Goal: Transaction & Acquisition: Book appointment/travel/reservation

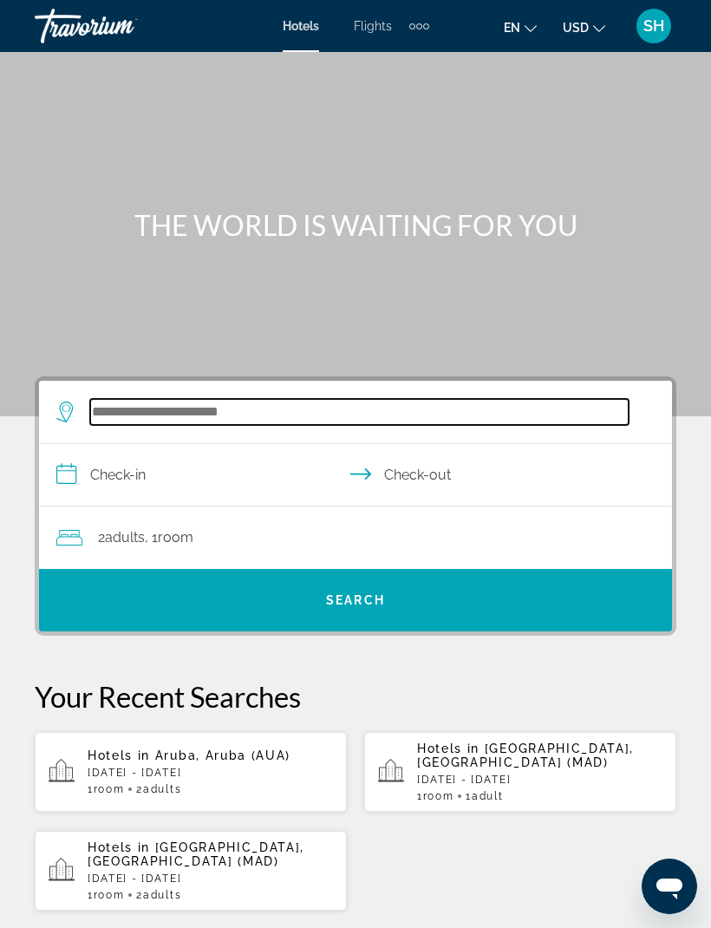
click at [254, 416] on input "Search hotel destination" at bounding box center [359, 412] width 538 height 26
click at [249, 416] on input "Search hotel destination" at bounding box center [359, 412] width 538 height 26
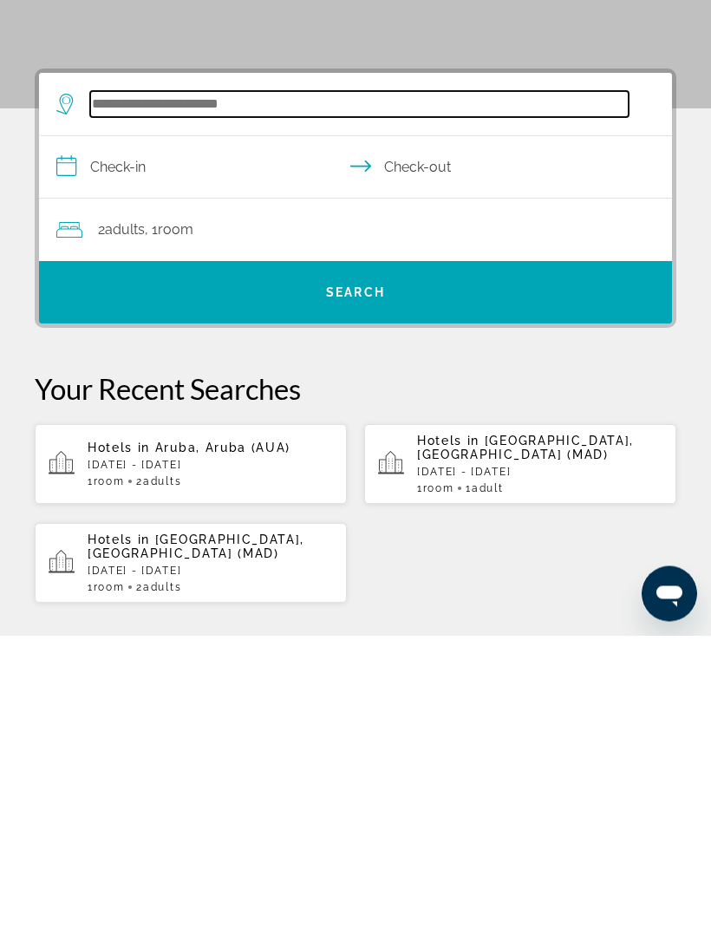
scroll to position [27, 0]
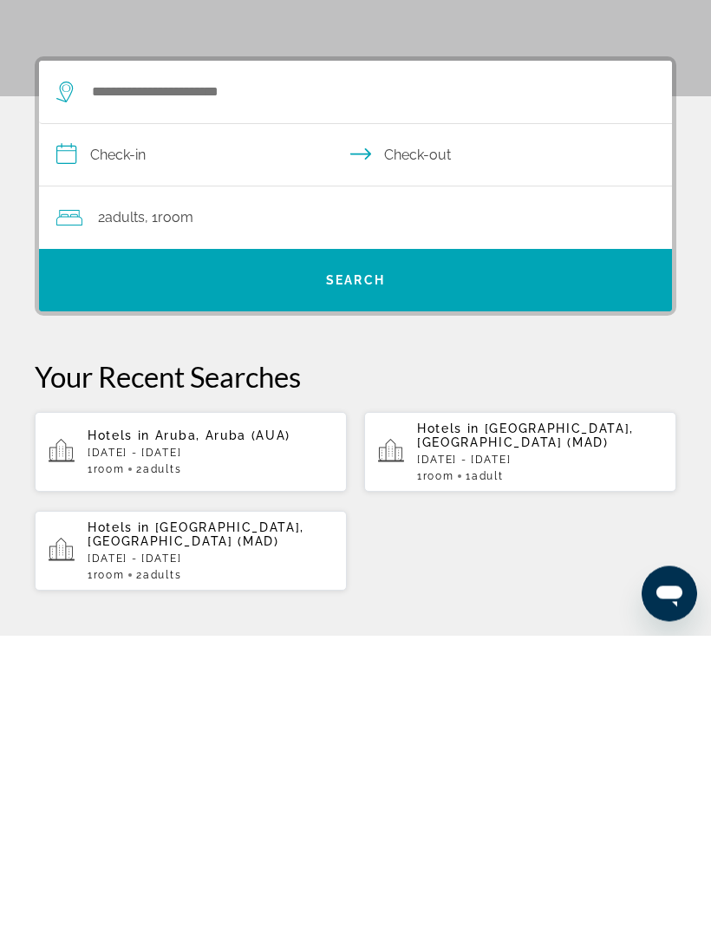
click at [499, 746] on p "[DATE] - [DATE]" at bounding box center [539, 752] width 245 height 12
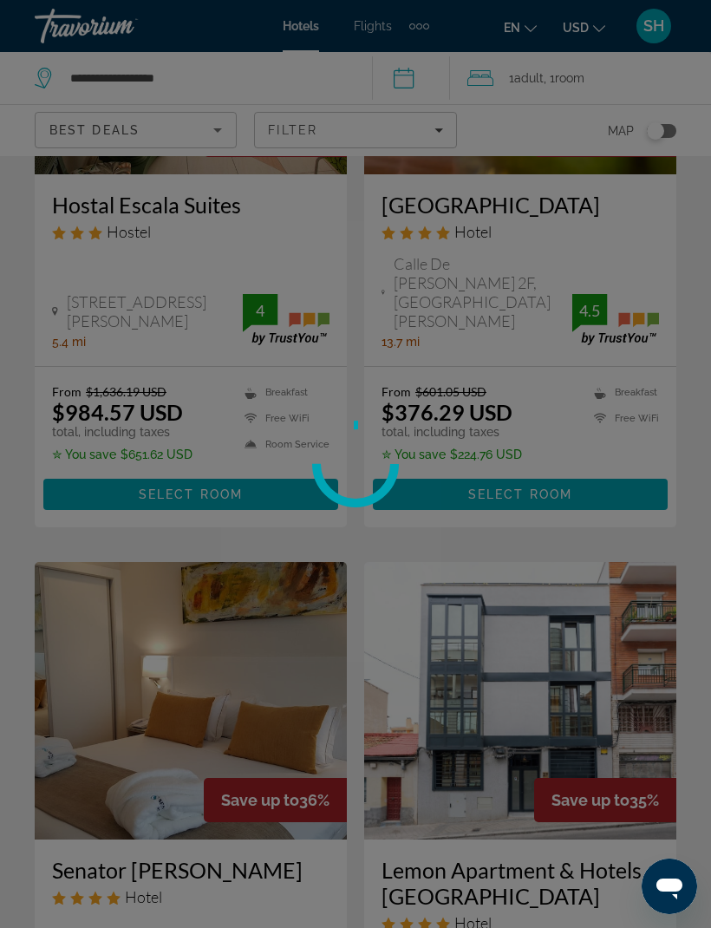
scroll to position [57, 0]
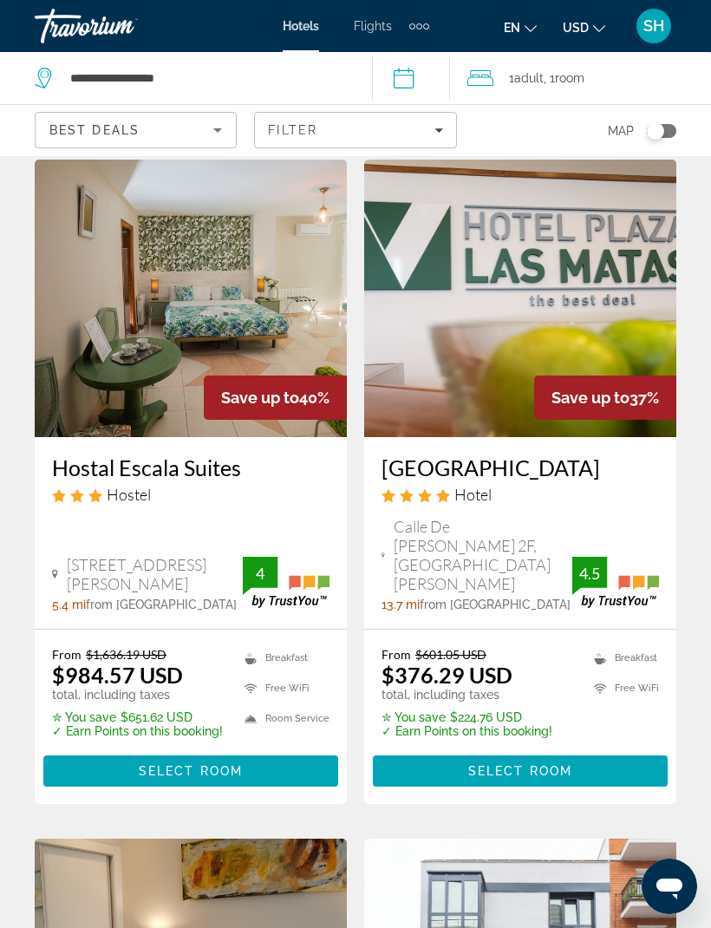
click at [546, 316] on img "Main content" at bounding box center [520, 298] width 312 height 277
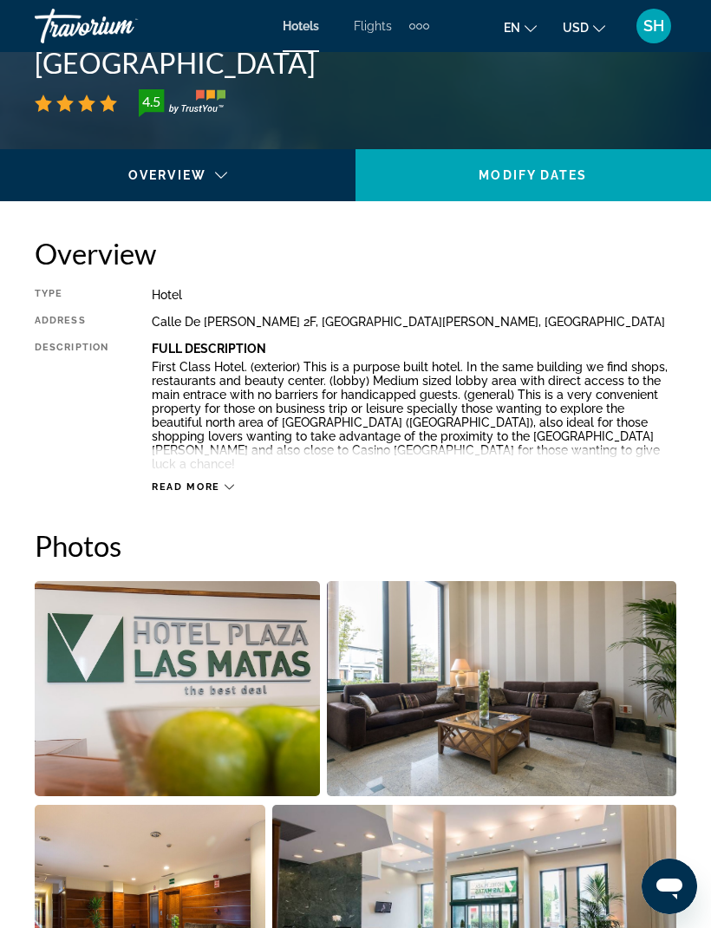
scroll to position [740, 0]
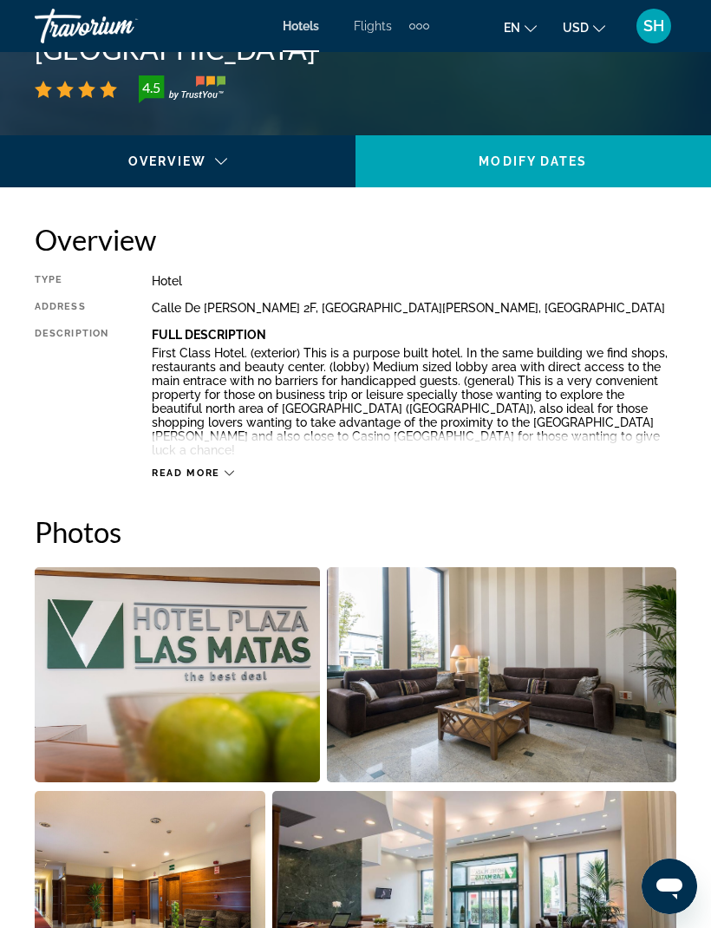
click at [524, 678] on img "Open full-screen image slider" at bounding box center [502, 674] width 350 height 215
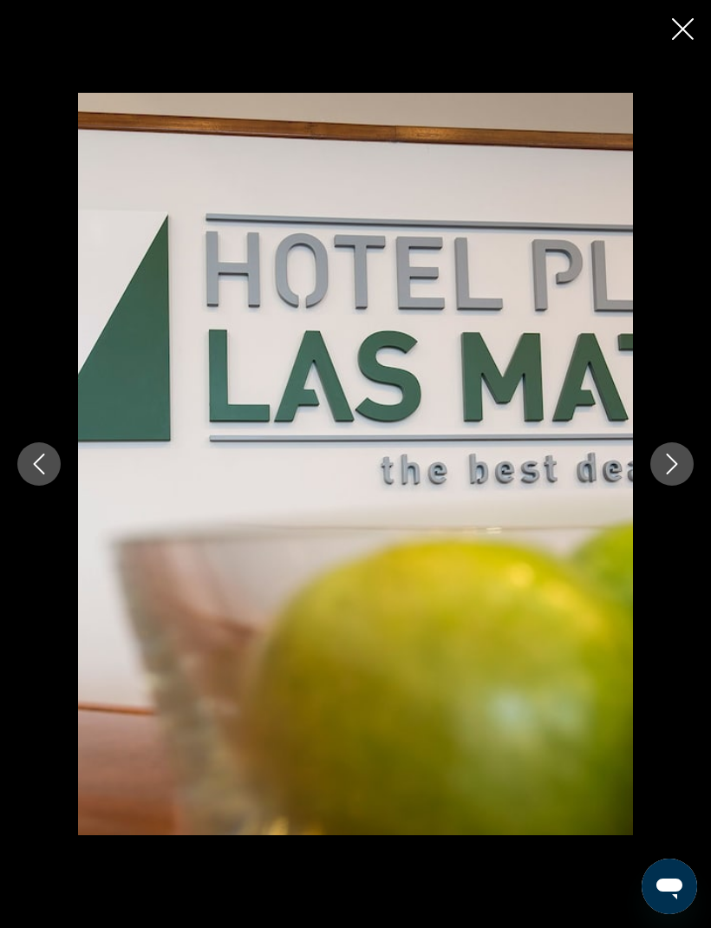
click at [669, 474] on icon "Next image" at bounding box center [671, 463] width 21 height 21
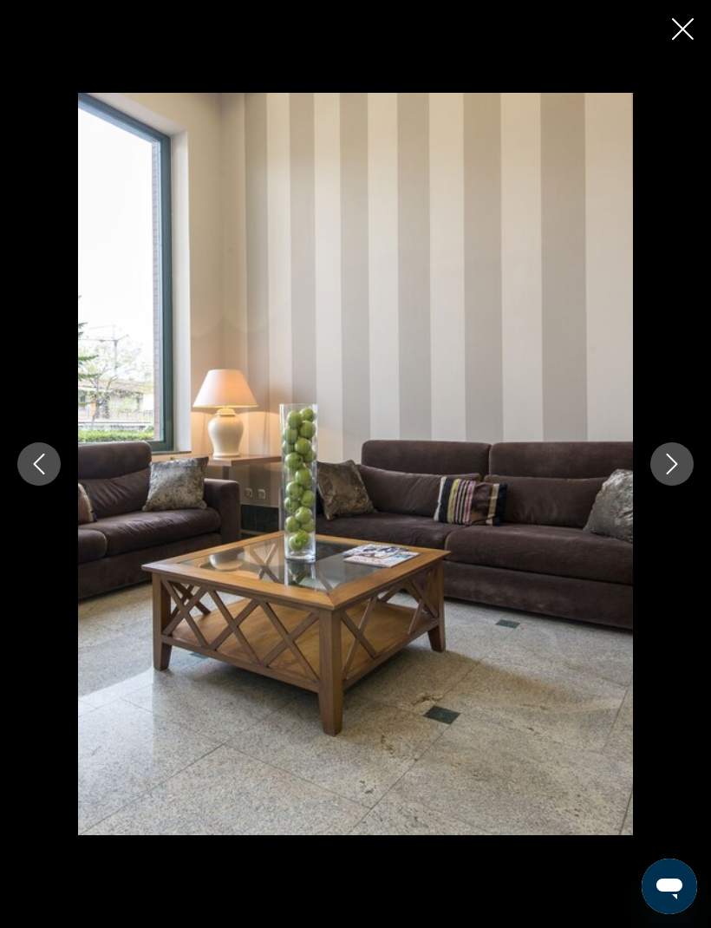
click at [668, 474] on icon "Next image" at bounding box center [672, 463] width 11 height 21
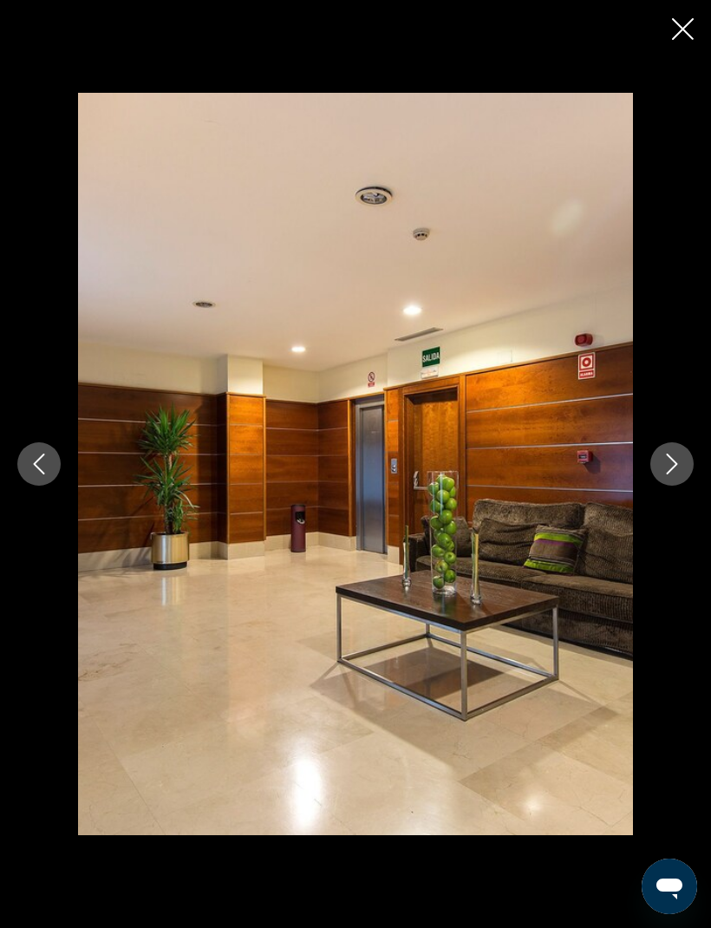
click at [667, 474] on icon "Next image" at bounding box center [671, 463] width 21 height 21
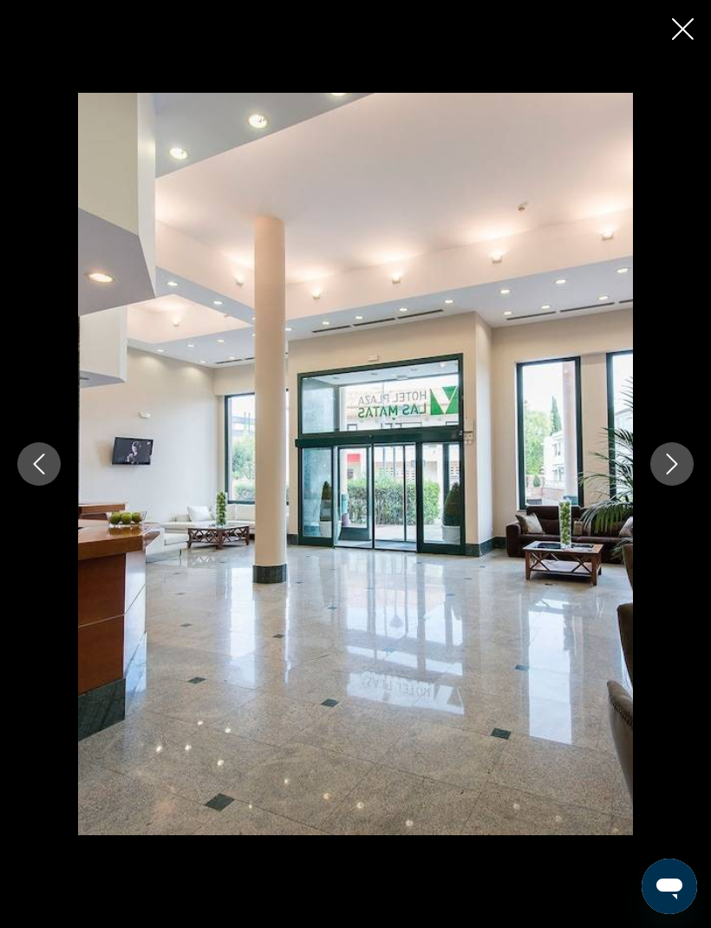
click at [667, 474] on icon "Next image" at bounding box center [672, 463] width 11 height 21
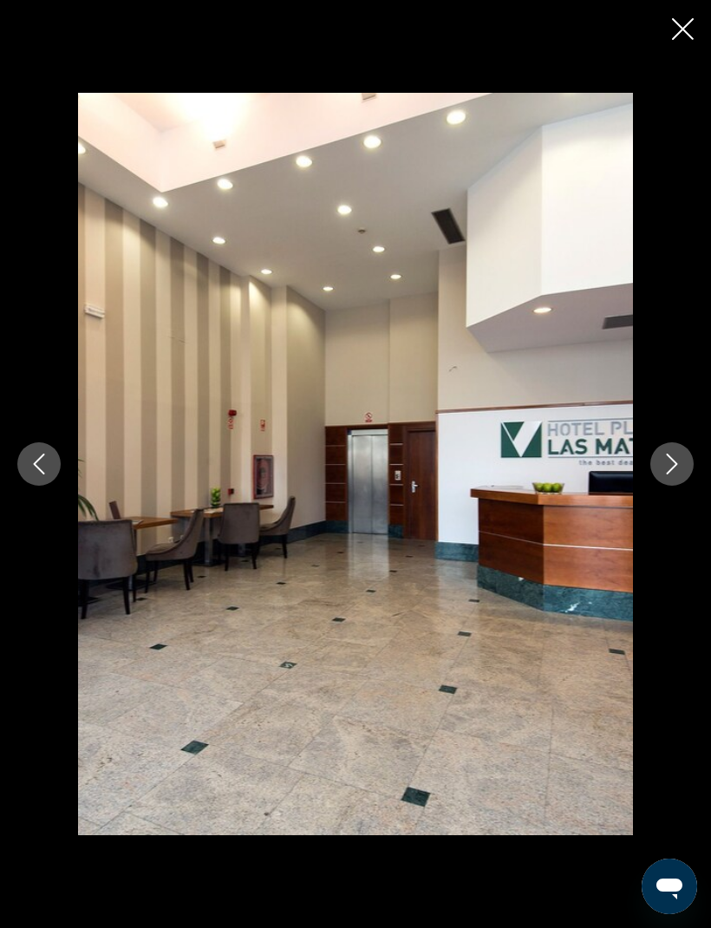
click at [661, 485] on button "Next image" at bounding box center [671, 463] width 43 height 43
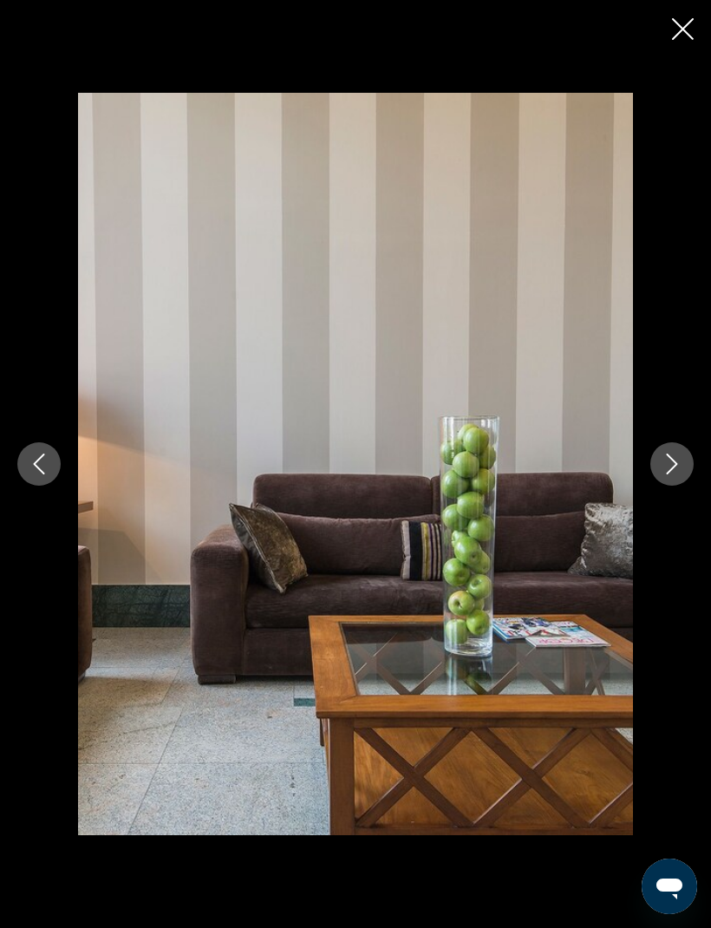
click at [667, 474] on icon "Next image" at bounding box center [671, 463] width 21 height 21
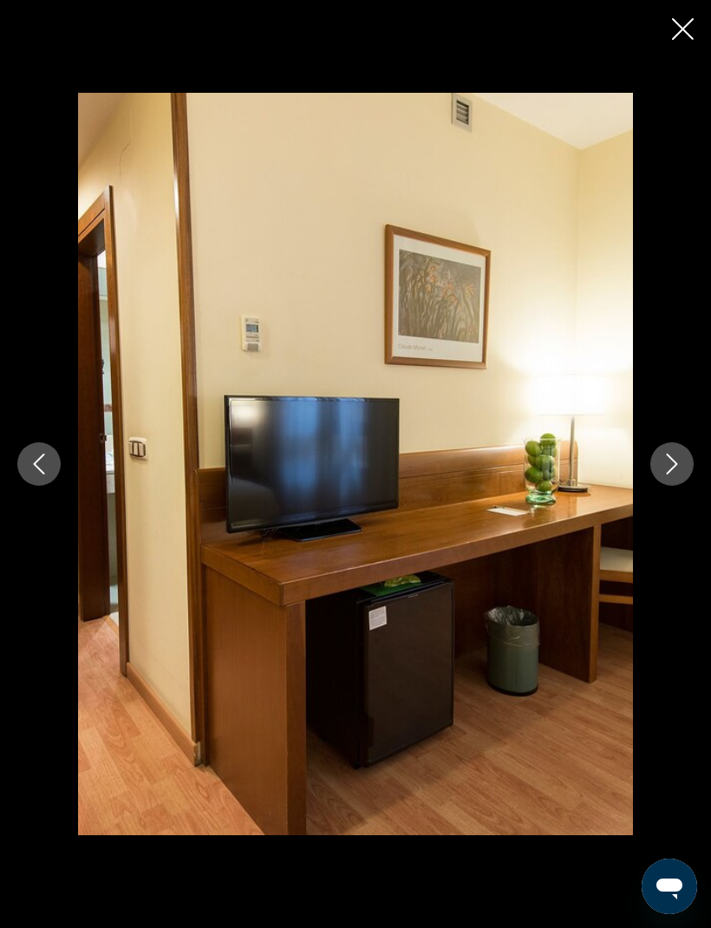
click at [664, 474] on icon "Next image" at bounding box center [671, 463] width 21 height 21
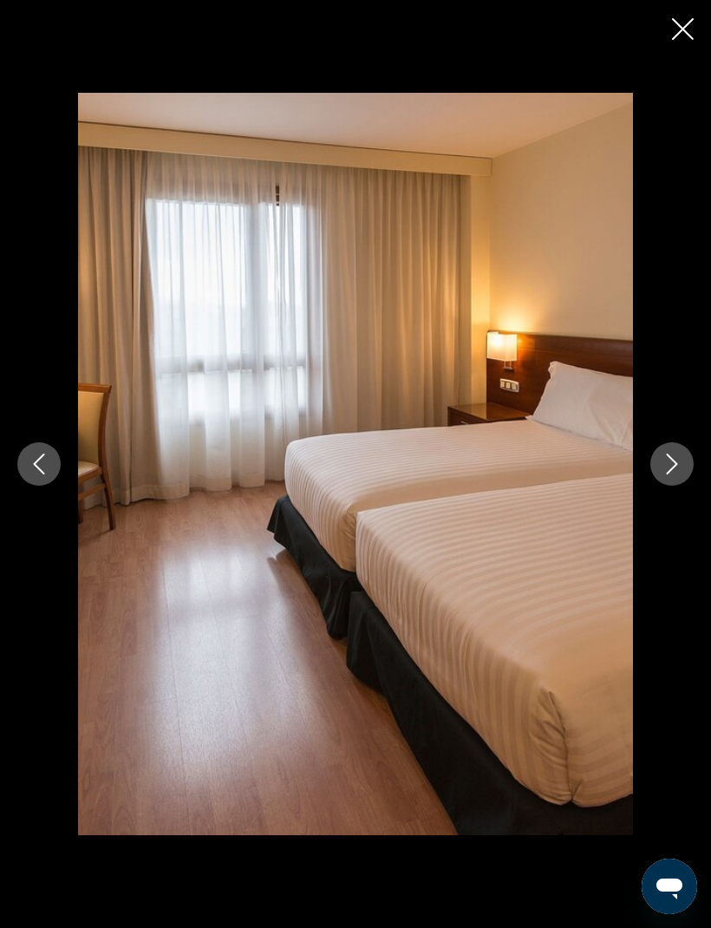
click at [672, 474] on icon "Next image" at bounding box center [672, 463] width 11 height 21
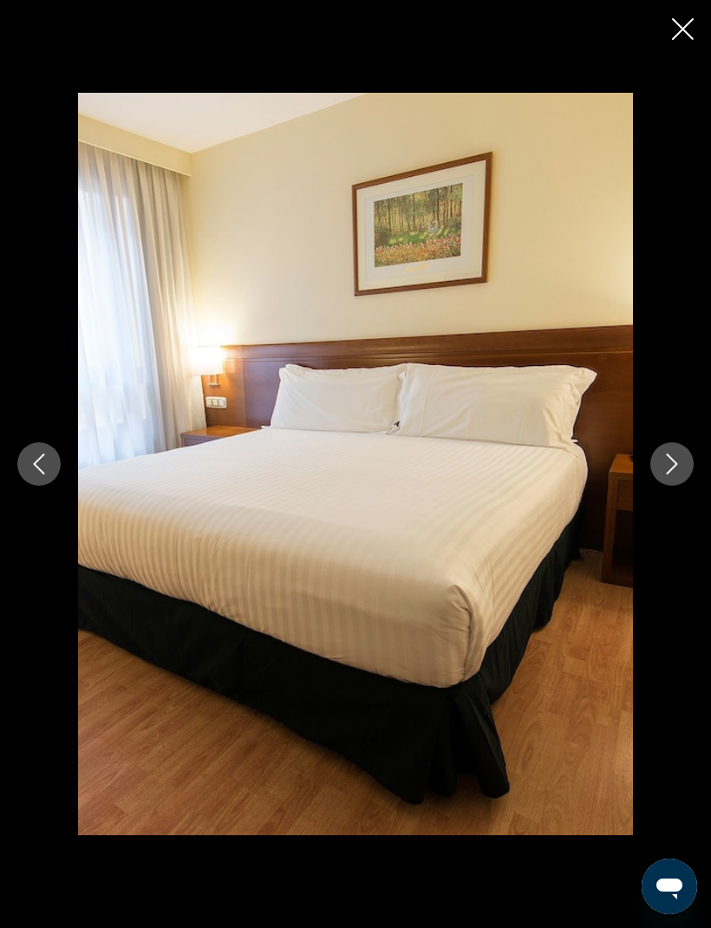
click at [667, 474] on icon "Next image" at bounding box center [671, 463] width 21 height 21
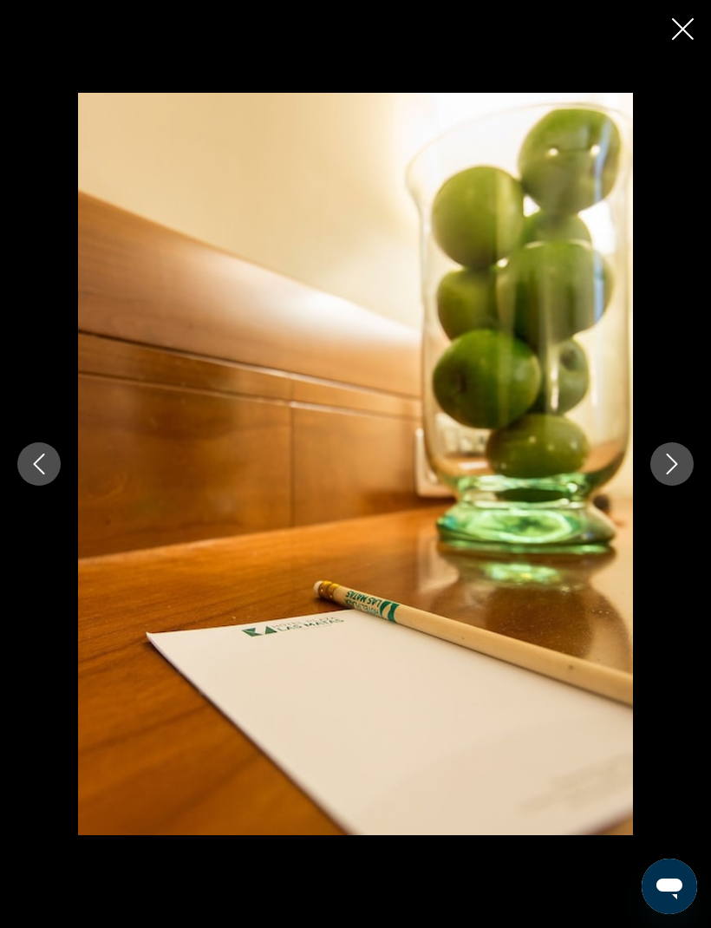
click at [672, 474] on icon "Next image" at bounding box center [672, 463] width 11 height 21
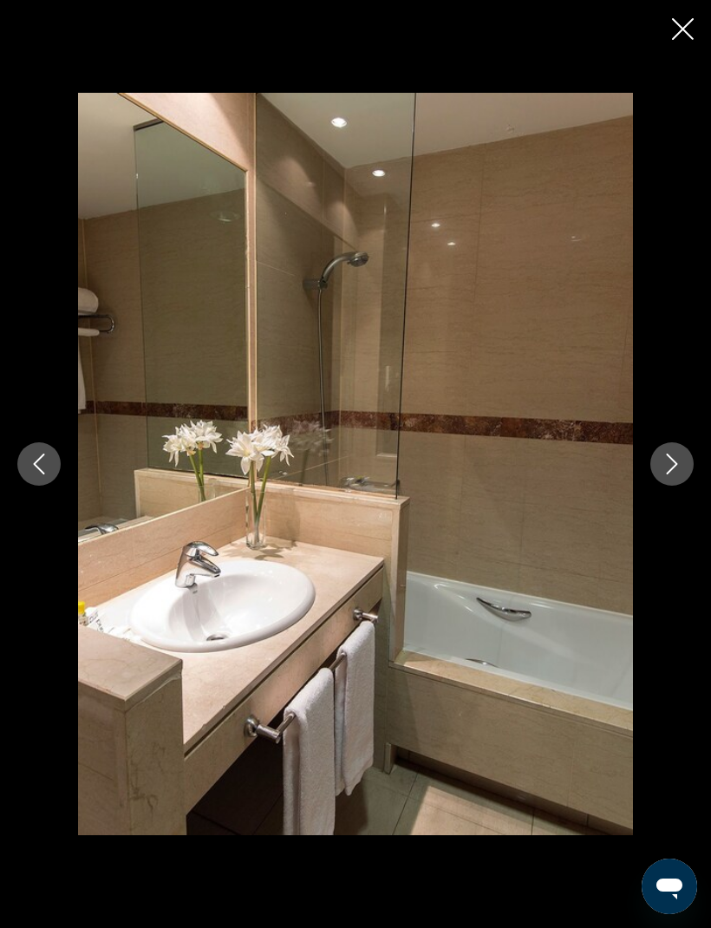
click at [676, 474] on icon "Next image" at bounding box center [672, 463] width 11 height 21
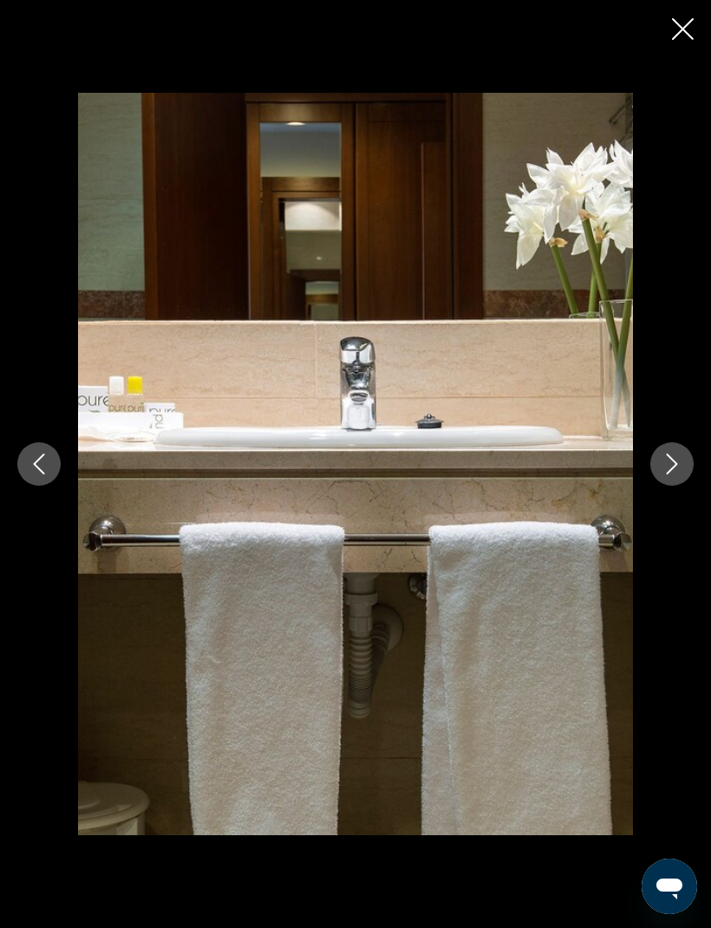
click at [674, 474] on icon "Next image" at bounding box center [671, 463] width 21 height 21
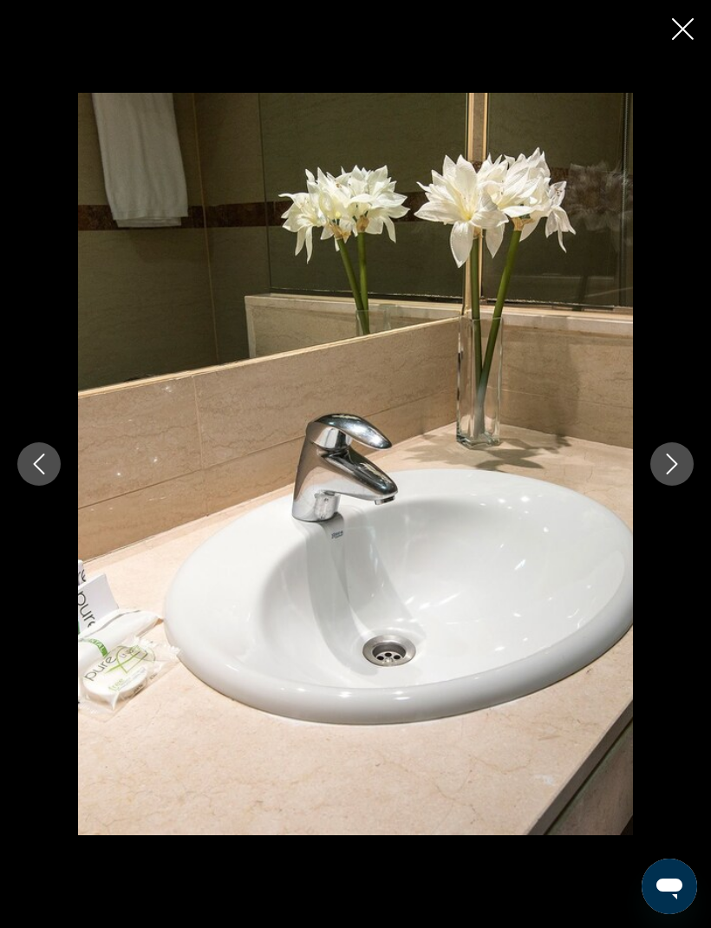
click at [673, 474] on icon "Next image" at bounding box center [671, 463] width 21 height 21
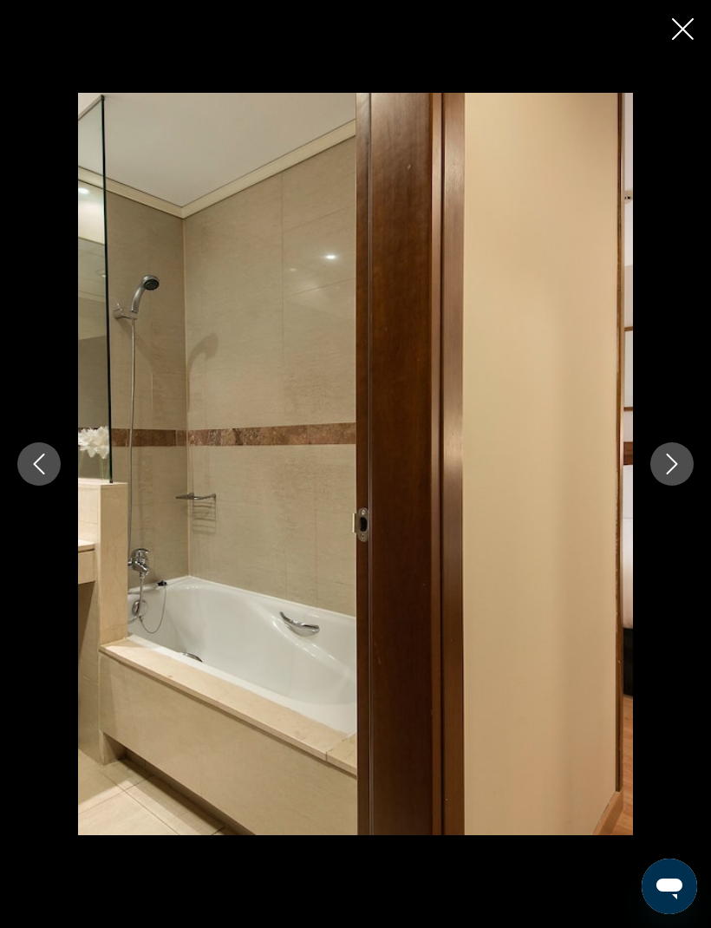
click at [674, 474] on icon "Next image" at bounding box center [672, 463] width 11 height 21
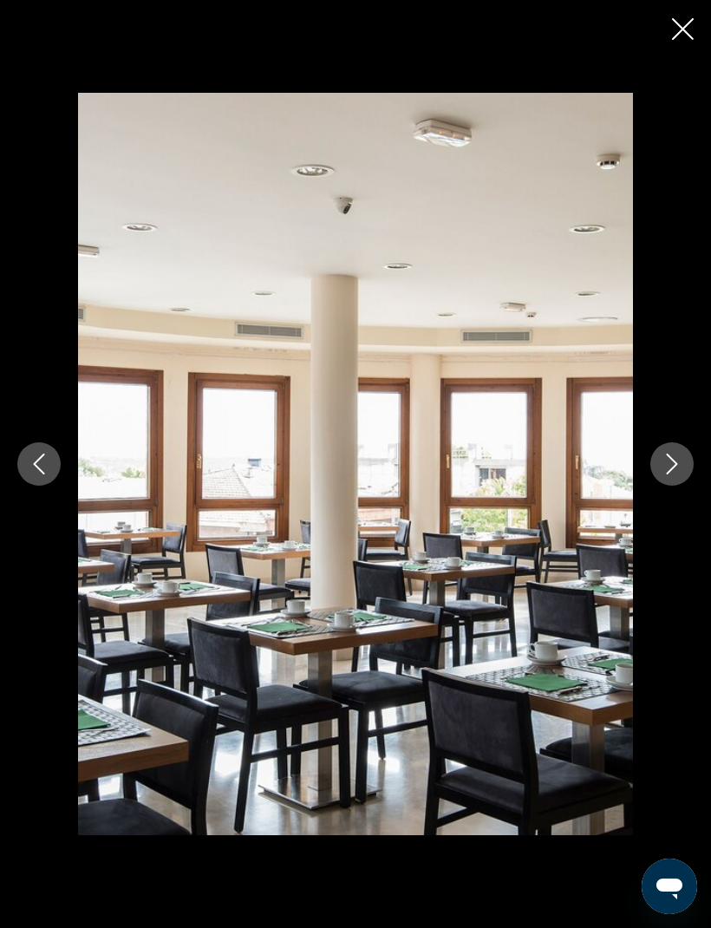
click at [669, 474] on icon "Next image" at bounding box center [671, 463] width 21 height 21
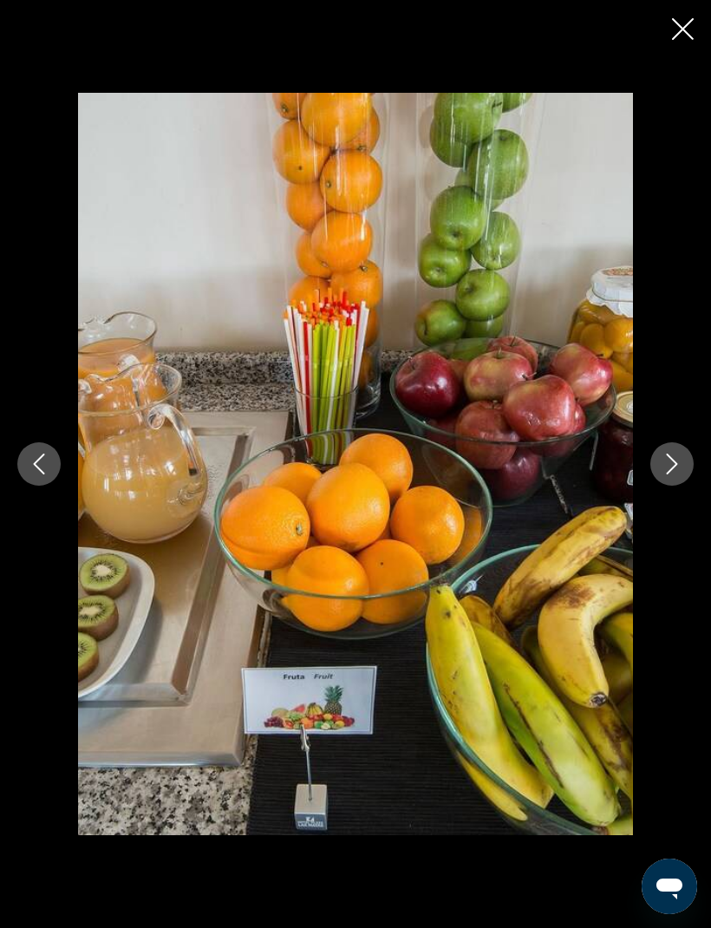
click at [679, 474] on icon "Next image" at bounding box center [671, 463] width 21 height 21
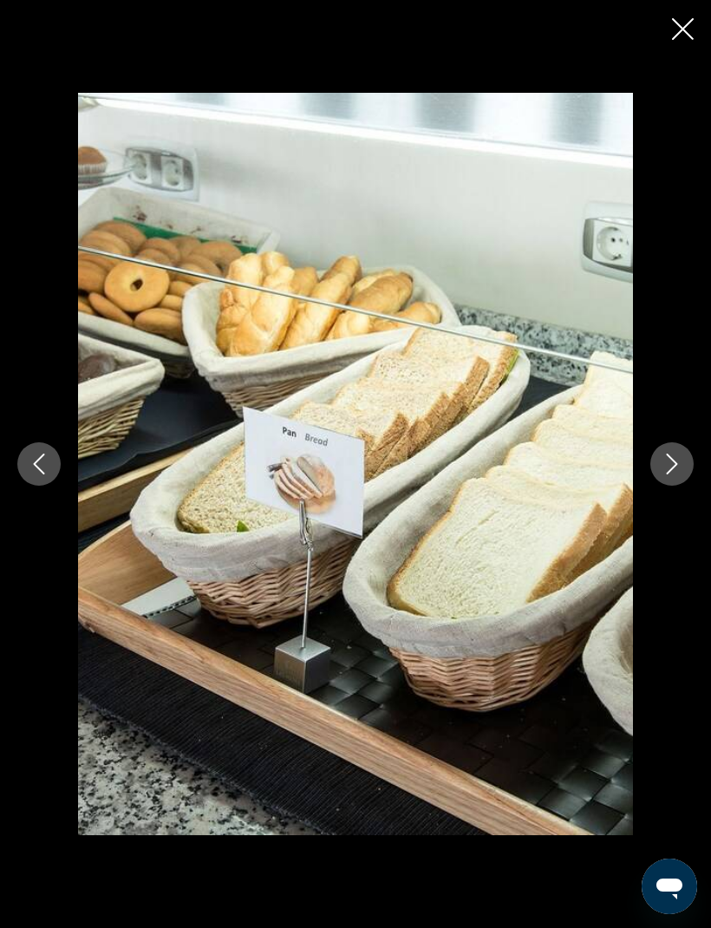
click at [674, 474] on icon "Next image" at bounding box center [672, 463] width 11 height 21
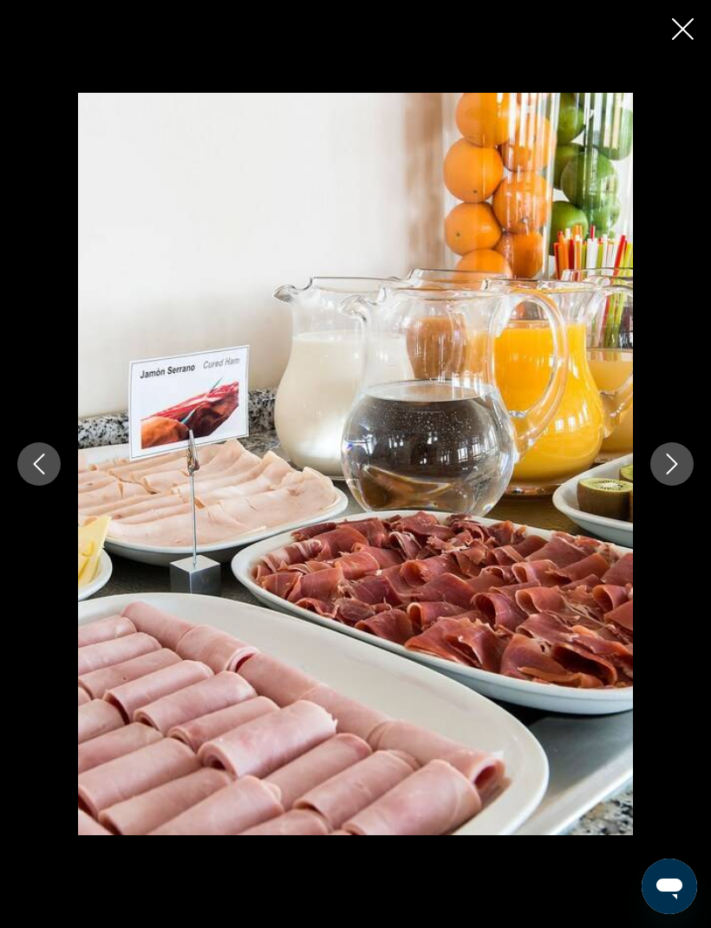
click at [679, 474] on icon "Next image" at bounding box center [671, 463] width 21 height 21
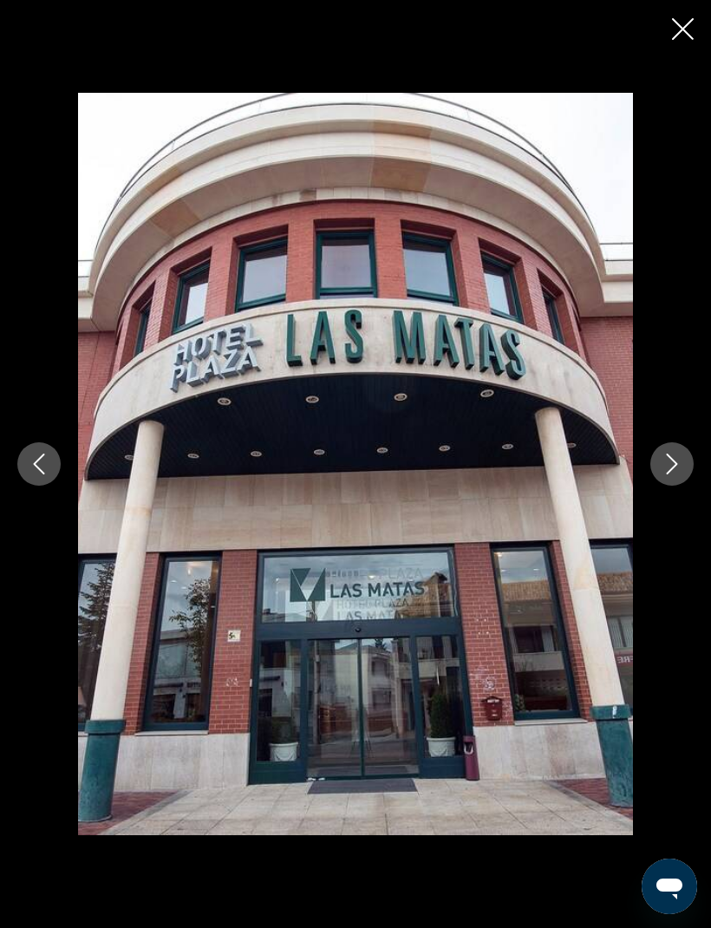
click at [674, 474] on icon "Next image" at bounding box center [671, 463] width 21 height 21
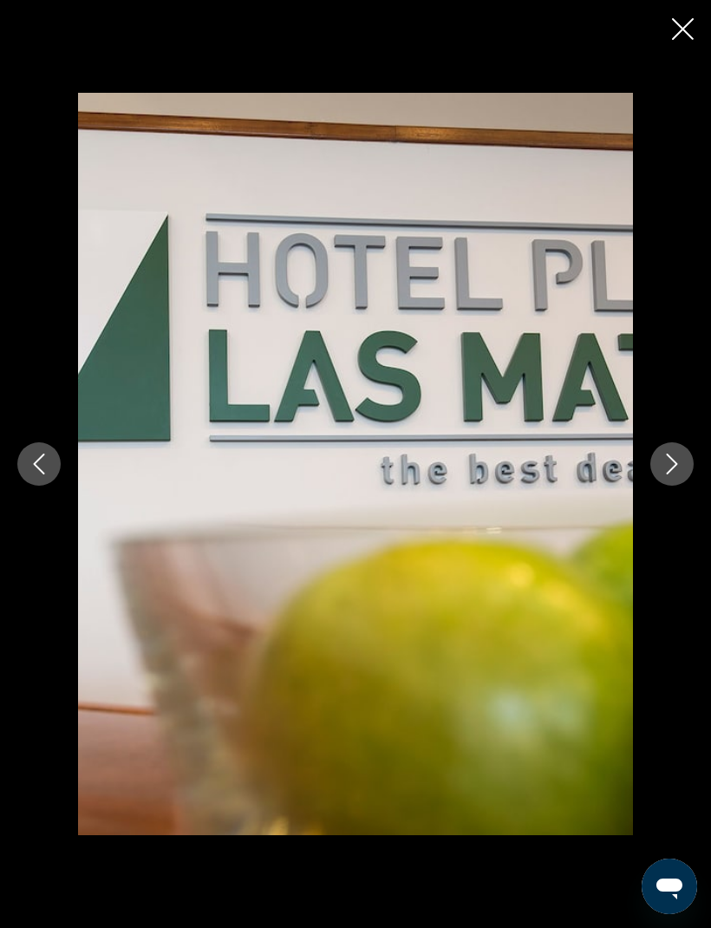
click at [673, 31] on icon "Close slideshow" at bounding box center [683, 29] width 22 height 22
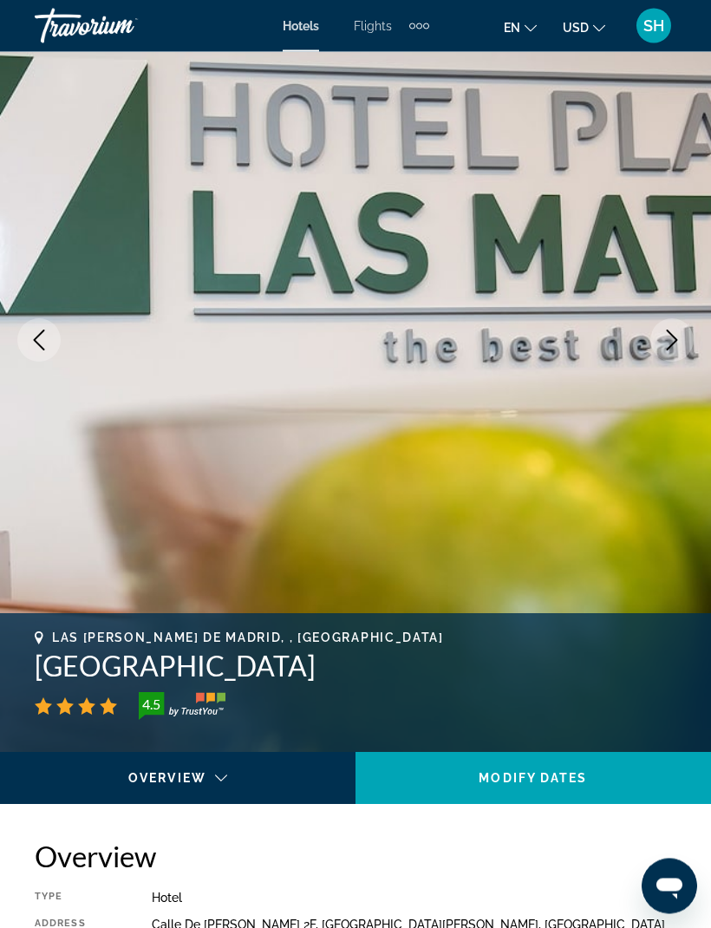
scroll to position [0, 0]
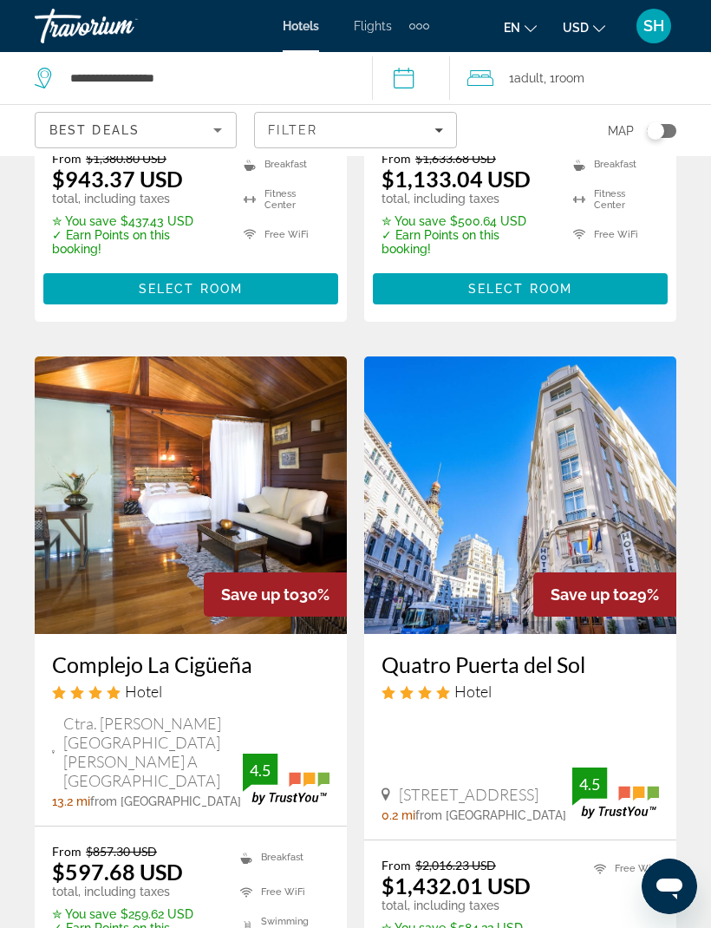
scroll to position [2558, 0]
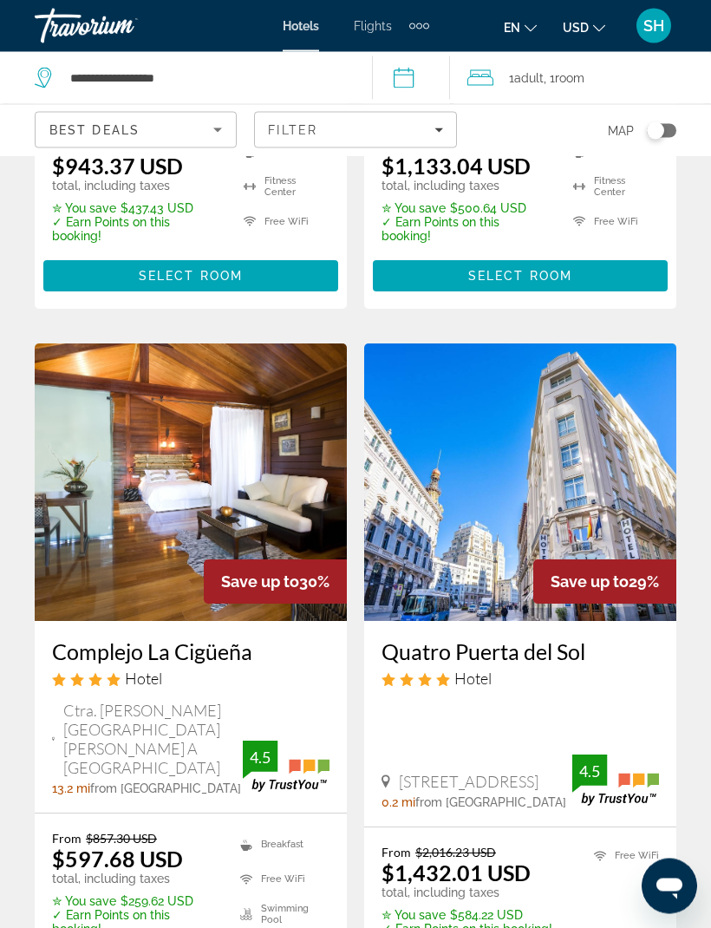
click at [225, 444] on img "Main content" at bounding box center [191, 482] width 312 height 277
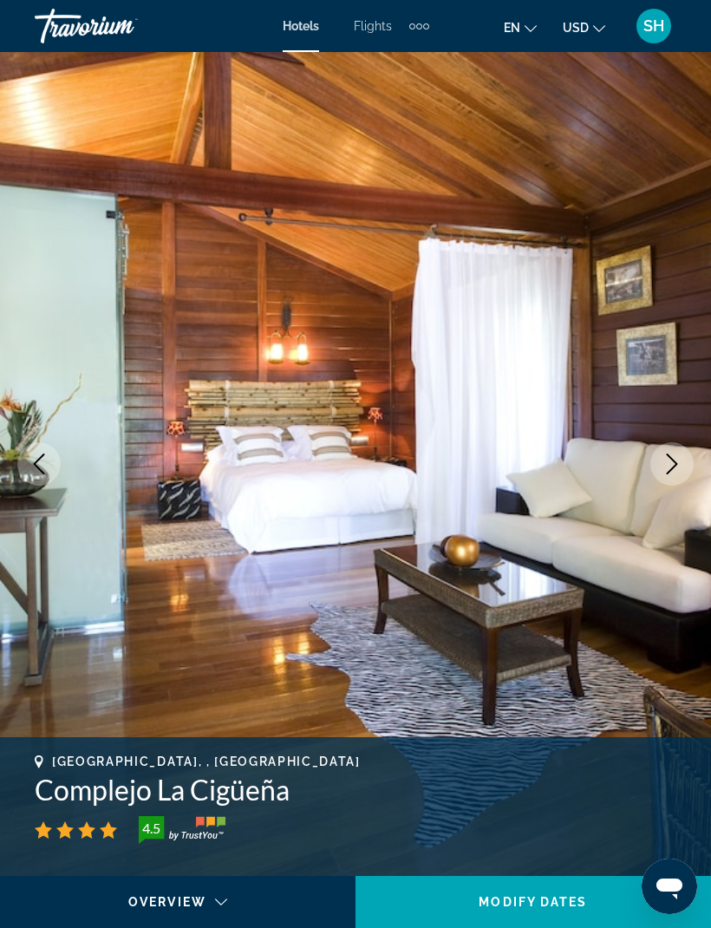
click at [667, 480] on button "Next image" at bounding box center [671, 463] width 43 height 43
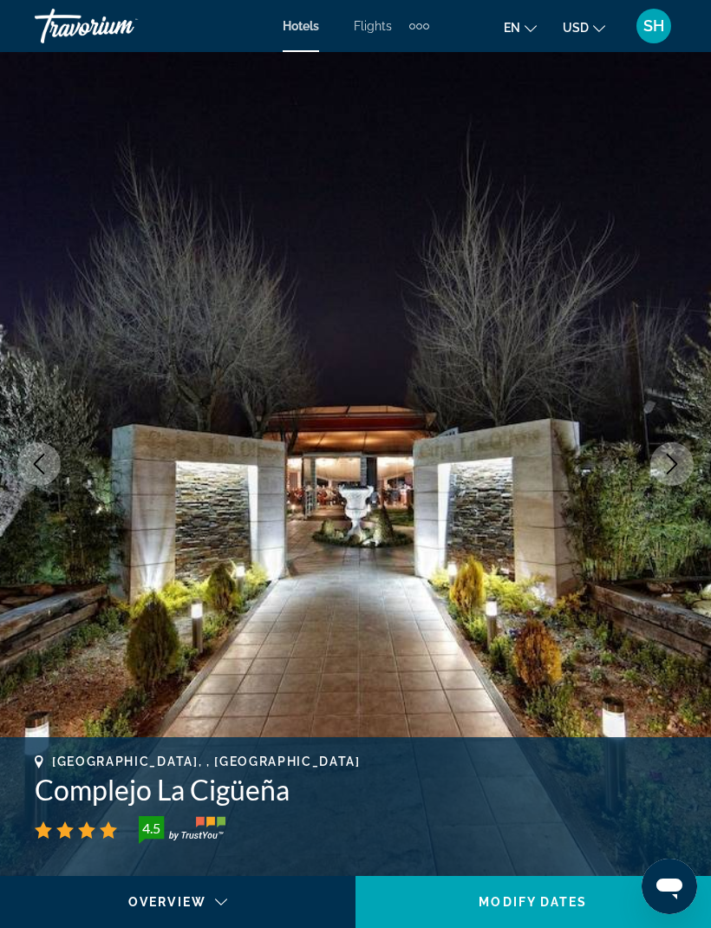
click at [676, 466] on icon "Next image" at bounding box center [671, 463] width 21 height 21
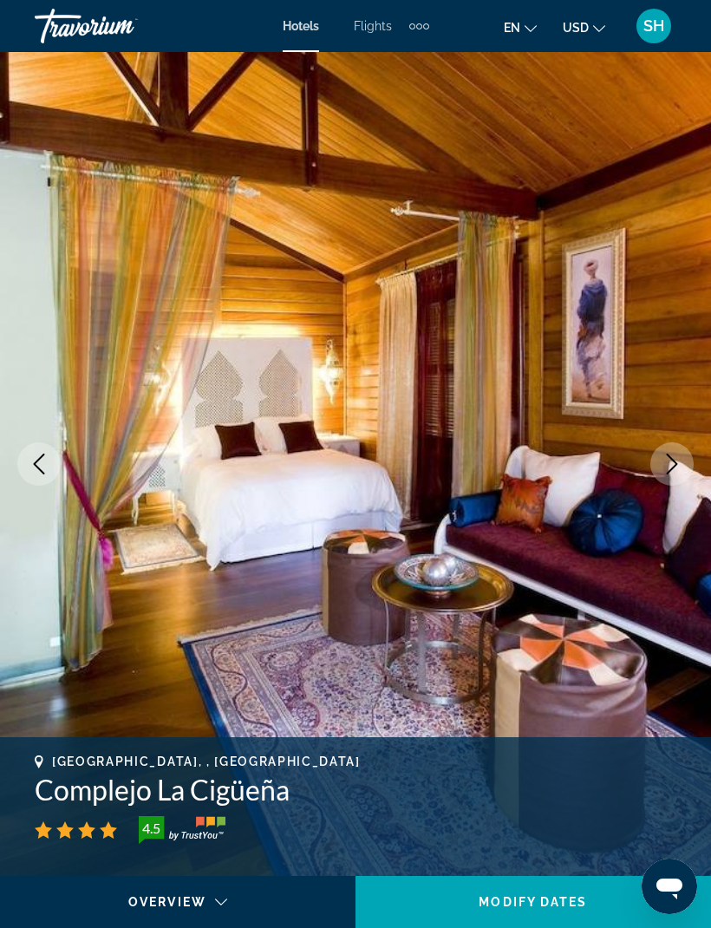
click at [683, 465] on button "Next image" at bounding box center [671, 463] width 43 height 43
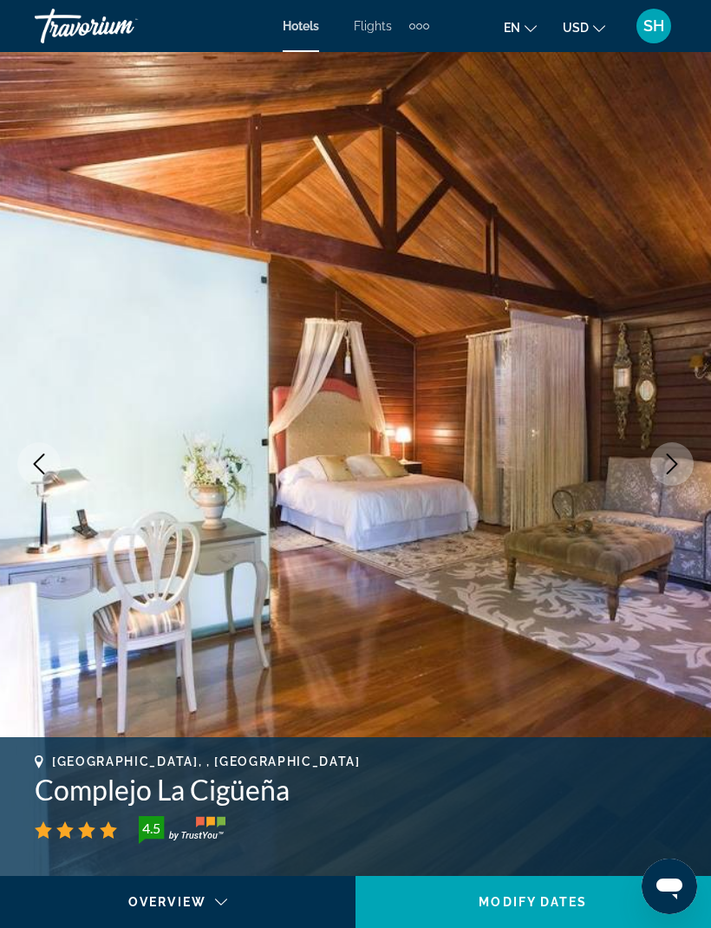
click at [679, 470] on icon "Next image" at bounding box center [671, 463] width 21 height 21
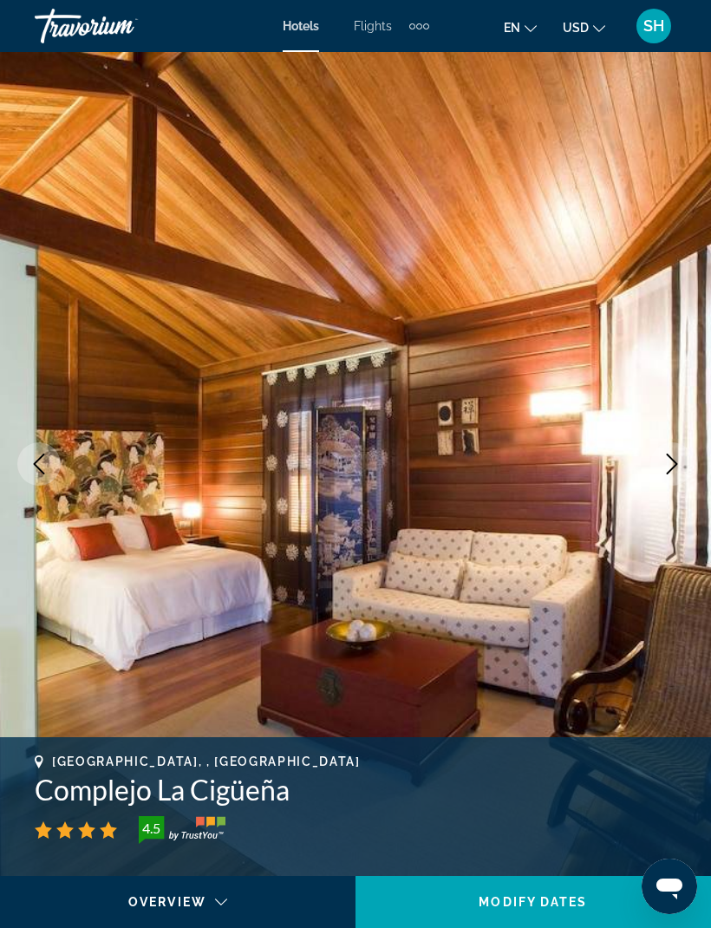
click at [668, 467] on icon "Next image" at bounding box center [671, 463] width 21 height 21
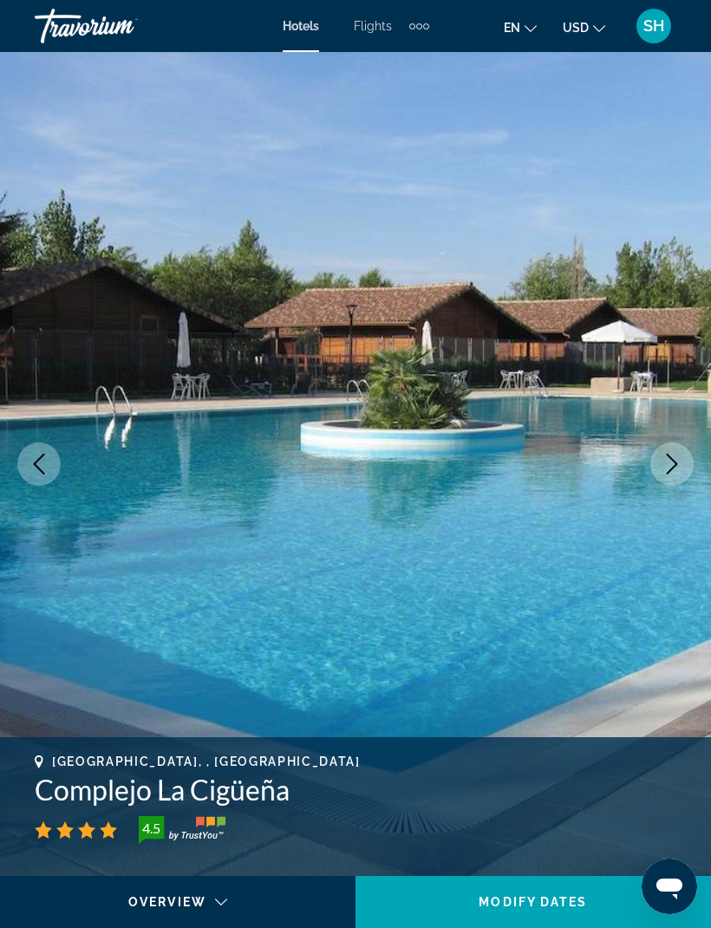
click at [668, 472] on icon "Next image" at bounding box center [672, 463] width 11 height 21
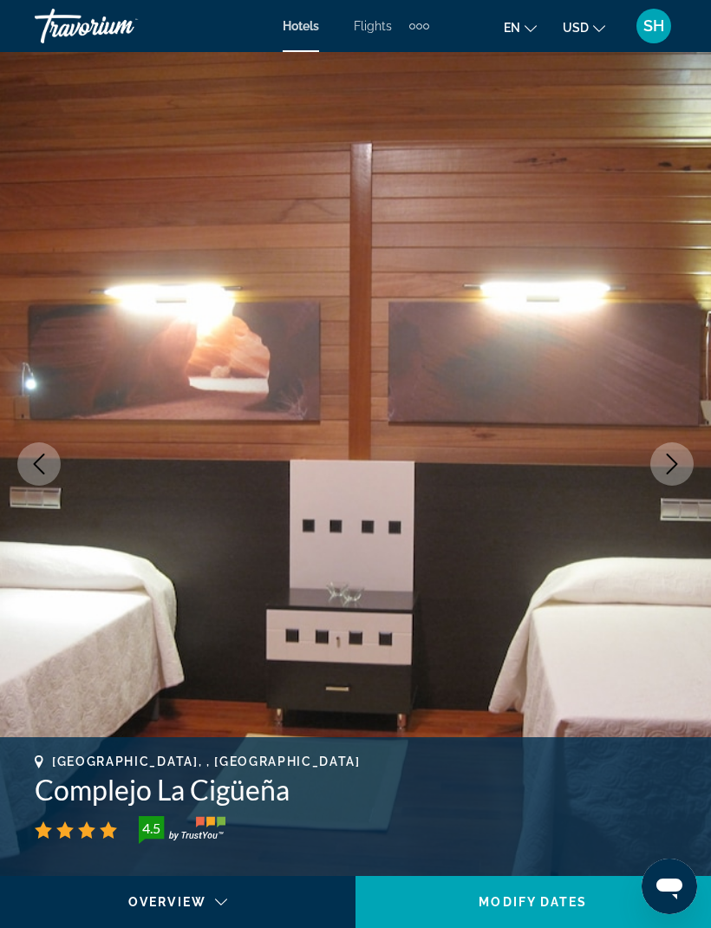
click at [672, 468] on icon "Next image" at bounding box center [672, 463] width 11 height 21
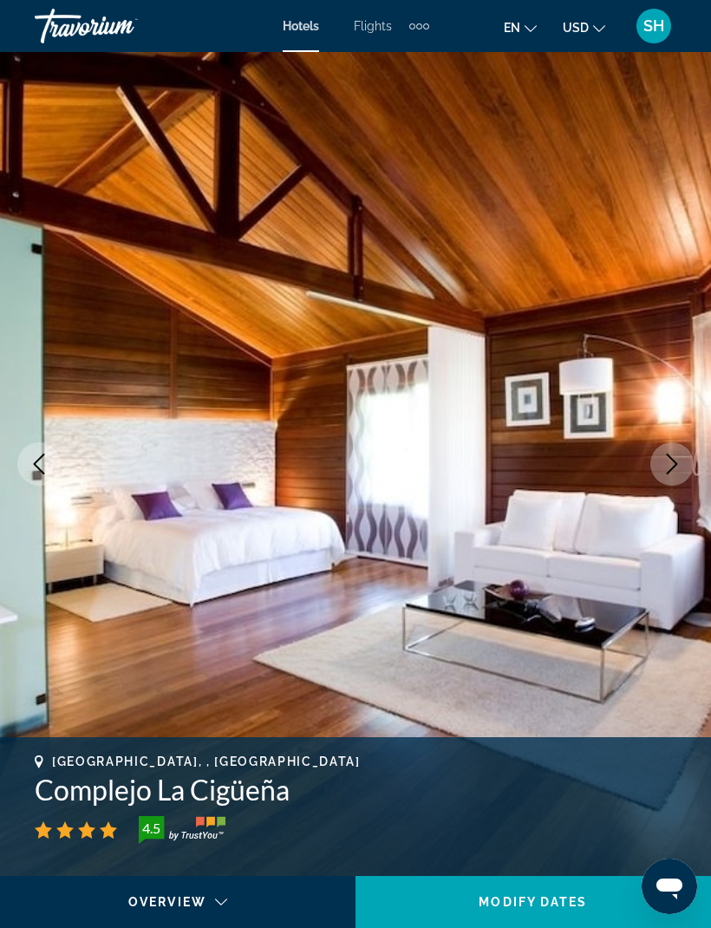
click at [680, 466] on icon "Next image" at bounding box center [671, 463] width 21 height 21
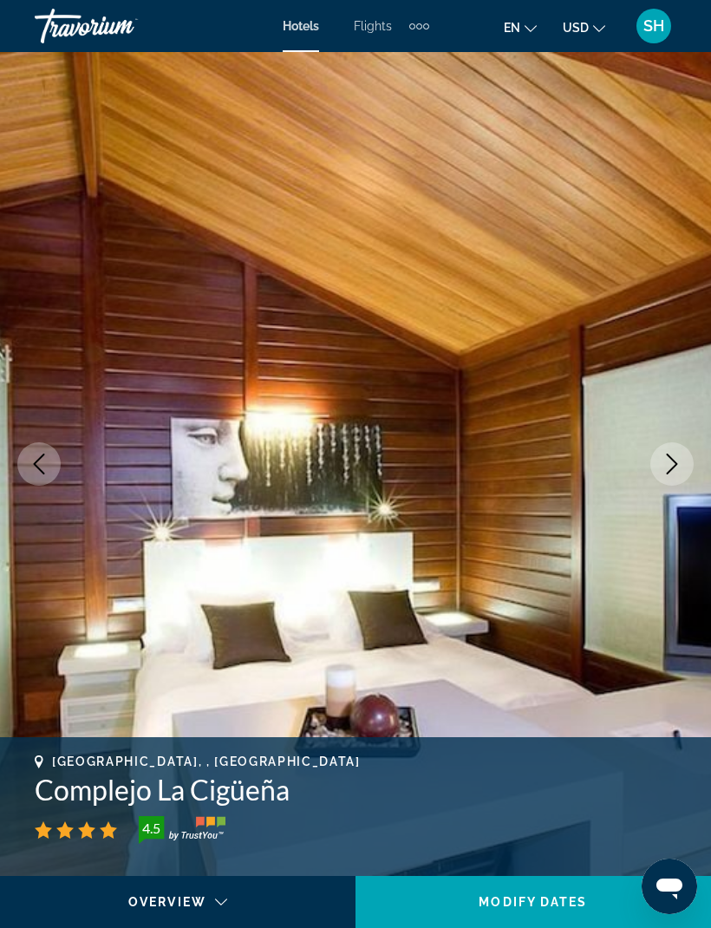
click at [679, 468] on icon "Next image" at bounding box center [671, 463] width 21 height 21
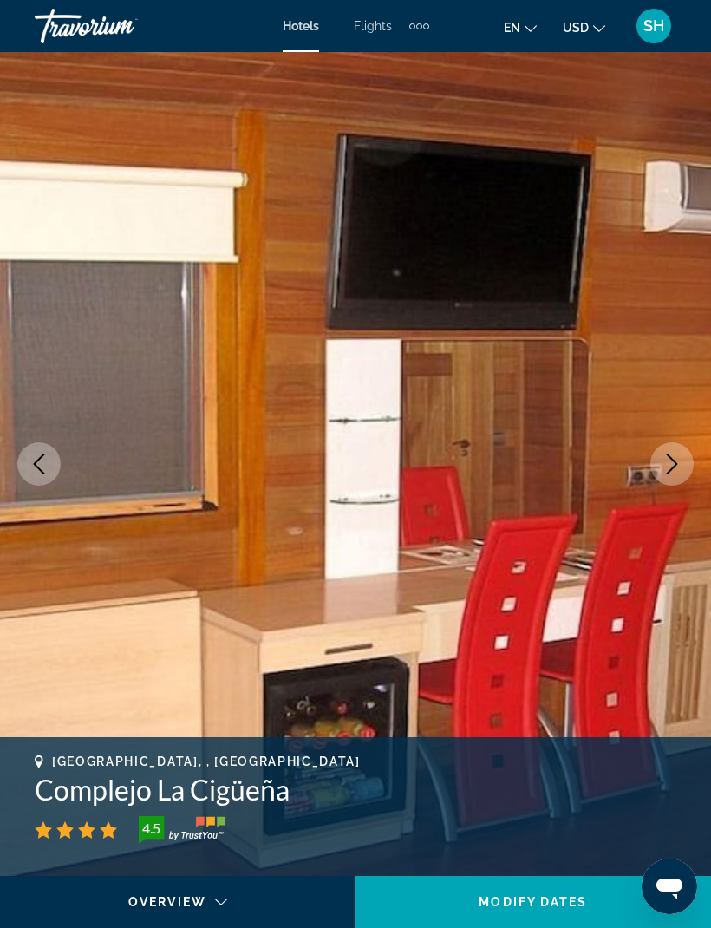
click at [674, 472] on icon "Next image" at bounding box center [671, 463] width 21 height 21
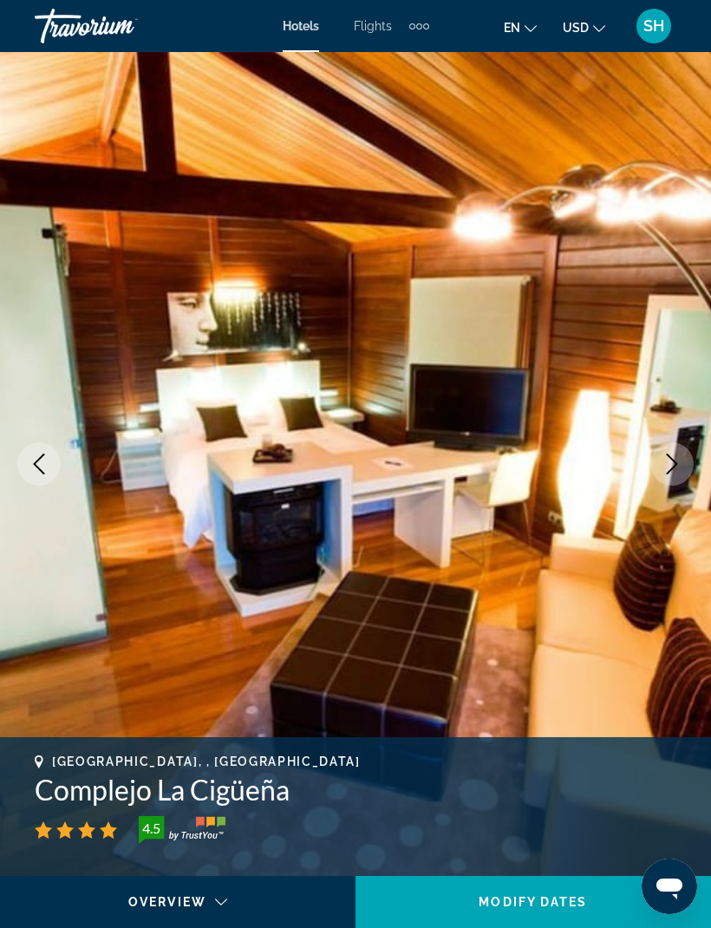
click at [682, 466] on button "Next image" at bounding box center [671, 463] width 43 height 43
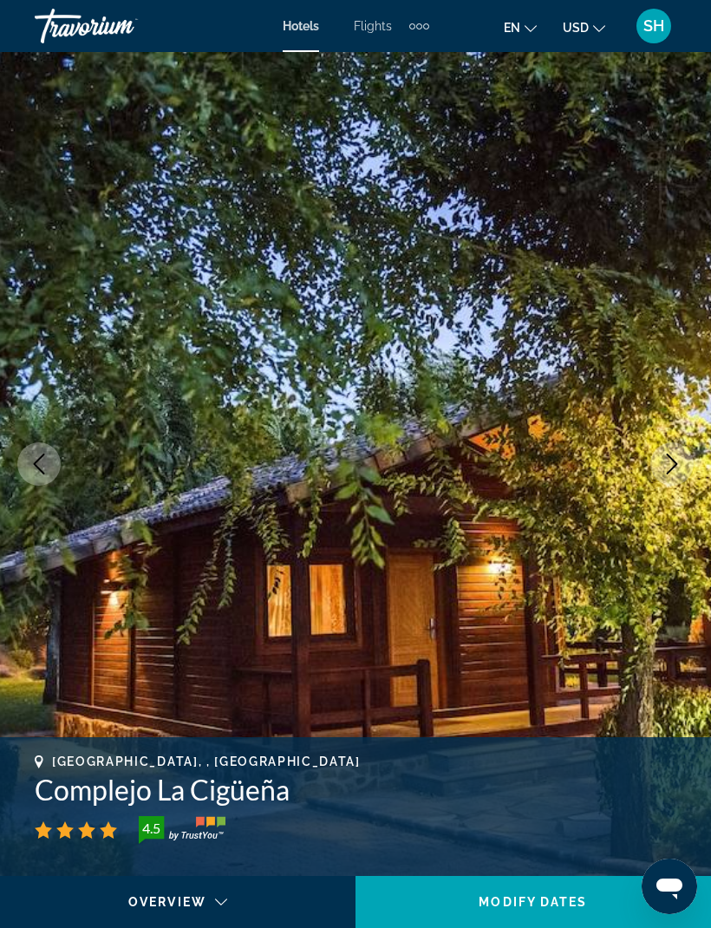
click at [663, 472] on icon "Next image" at bounding box center [671, 463] width 21 height 21
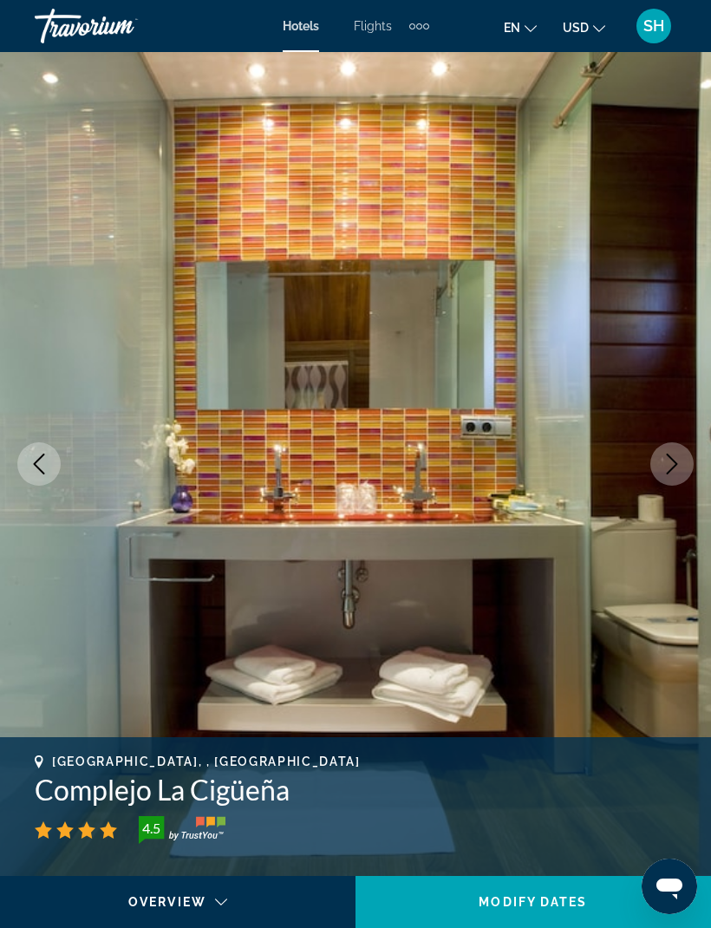
click at [674, 472] on icon "Next image" at bounding box center [671, 463] width 21 height 21
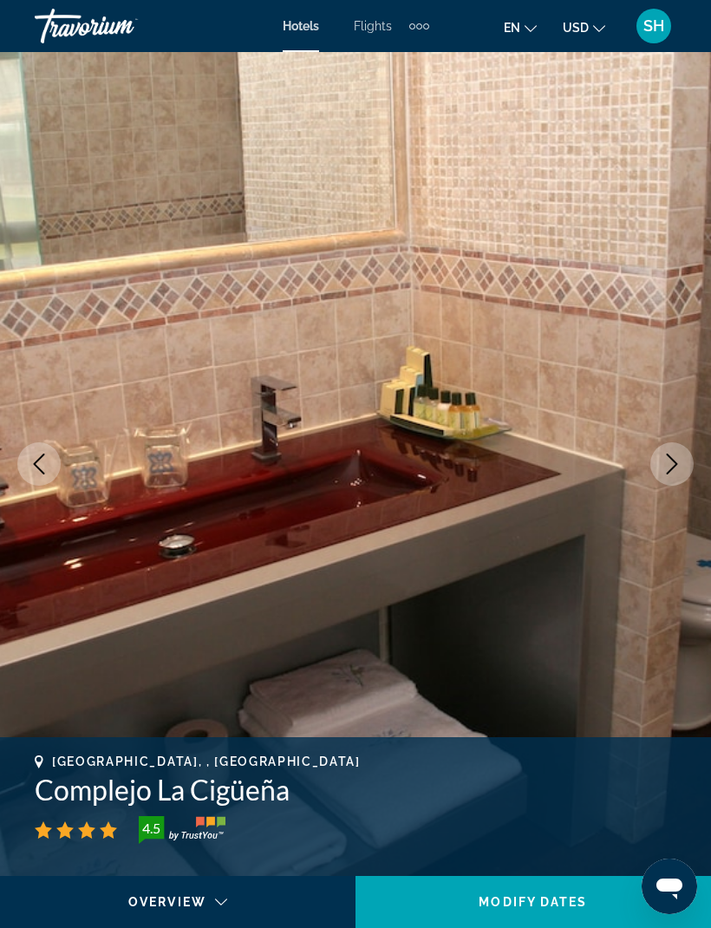
click at [670, 474] on button "Next image" at bounding box center [671, 463] width 43 height 43
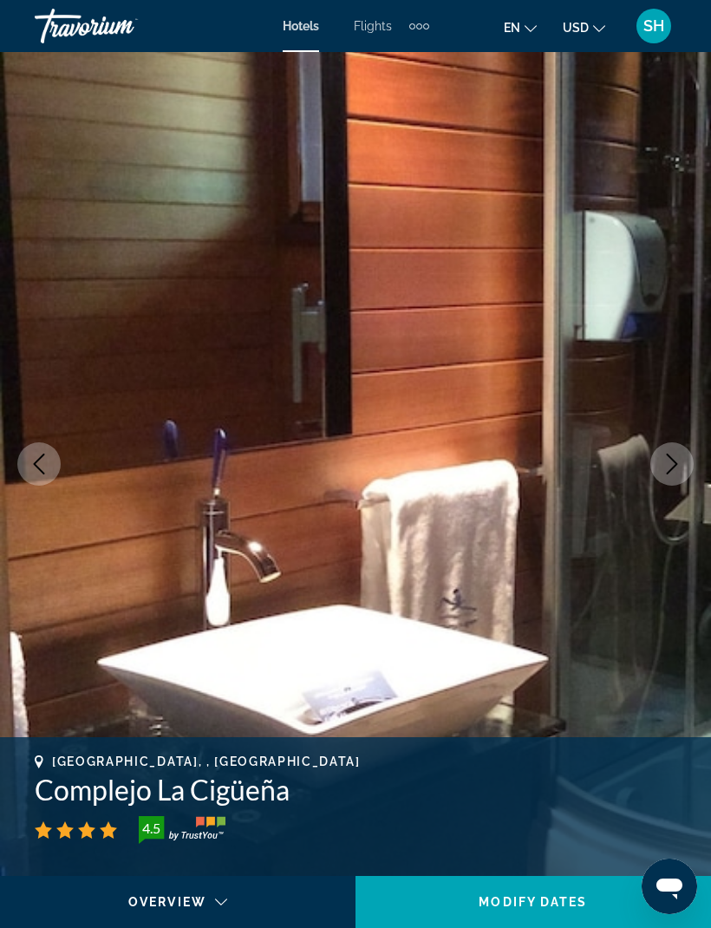
click at [667, 476] on button "Next image" at bounding box center [671, 463] width 43 height 43
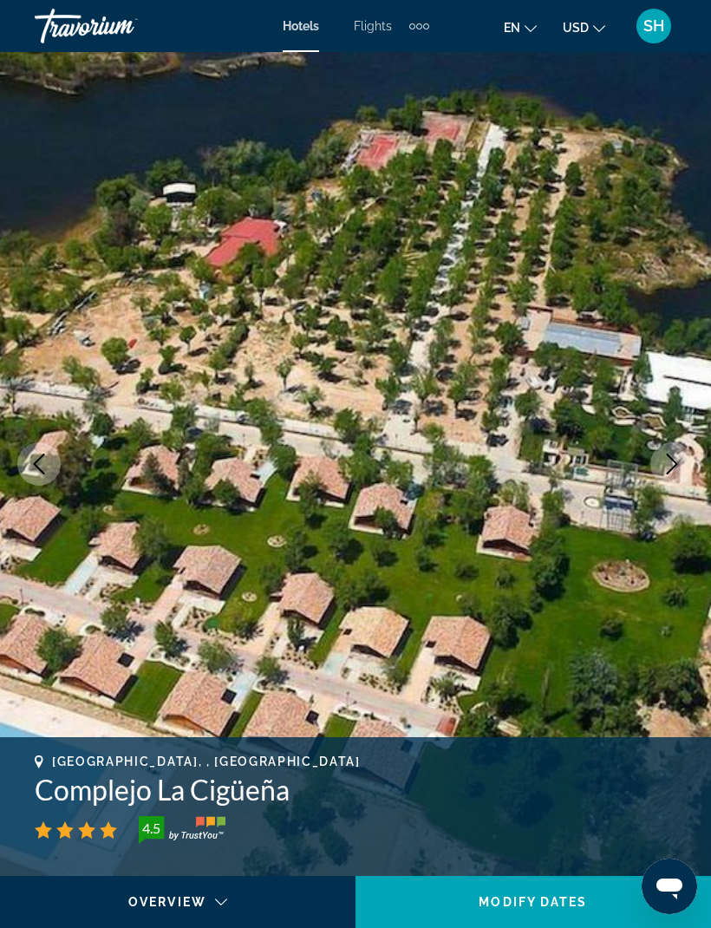
click at [660, 479] on button "Next image" at bounding box center [671, 463] width 43 height 43
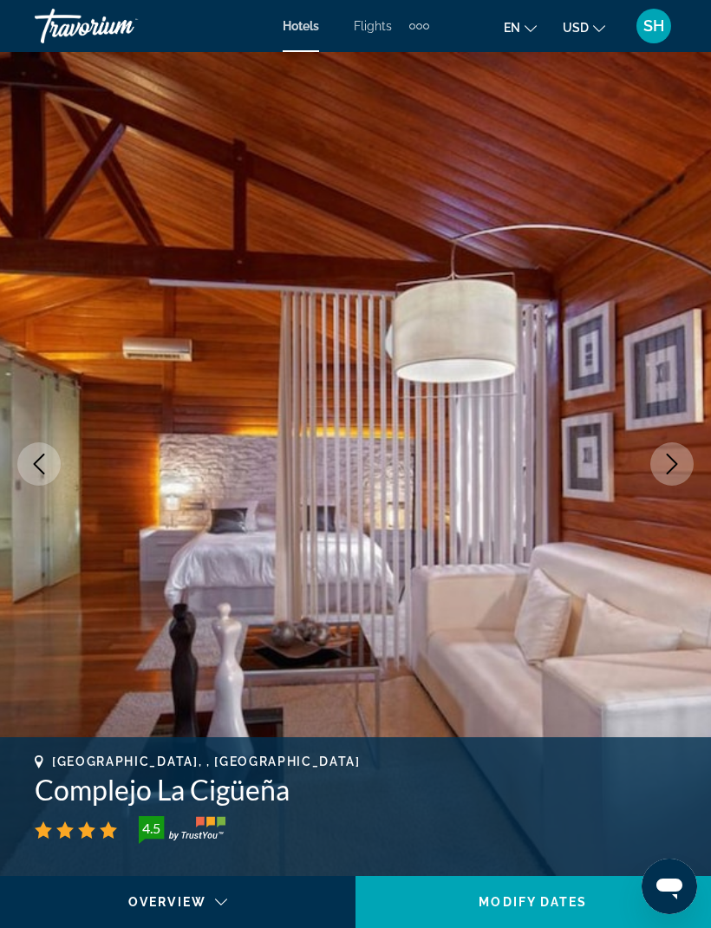
click at [667, 472] on icon "Next image" at bounding box center [671, 463] width 21 height 21
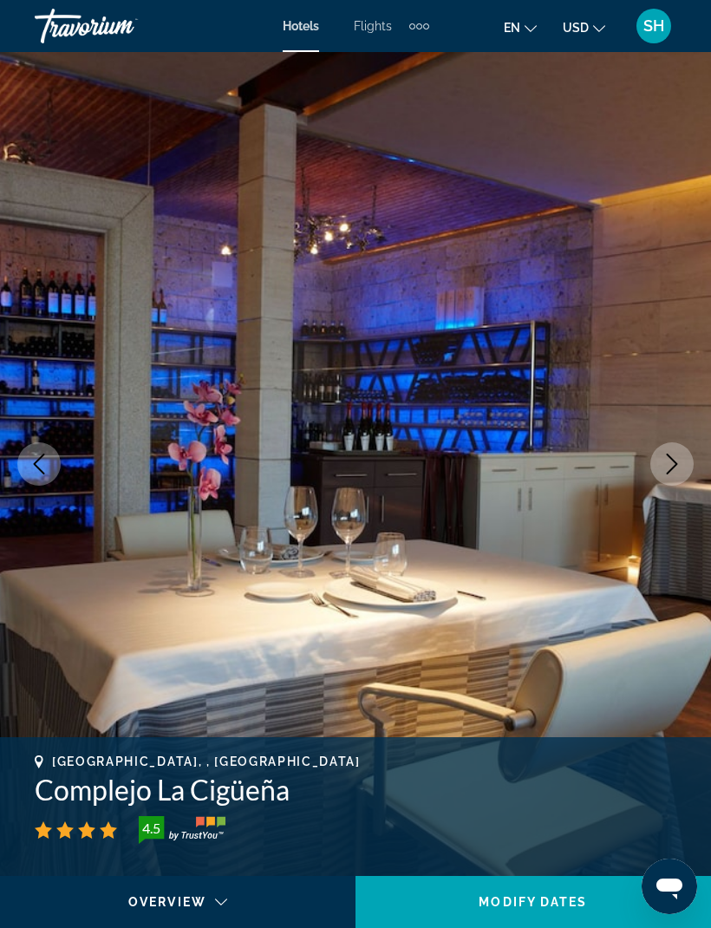
click at [673, 474] on button "Next image" at bounding box center [671, 463] width 43 height 43
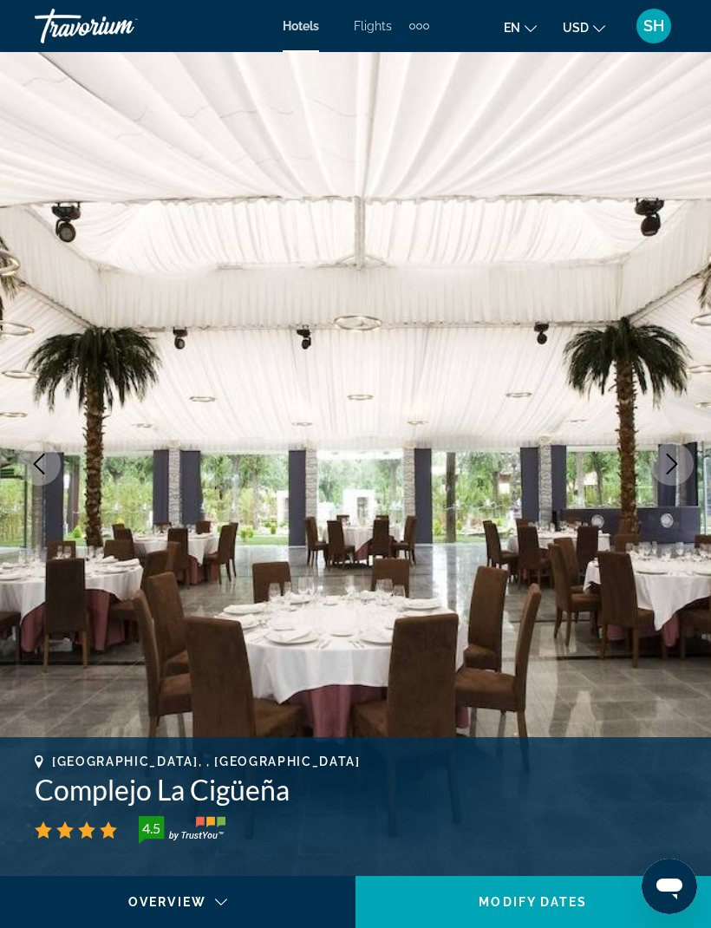
click at [665, 481] on button "Next image" at bounding box center [671, 463] width 43 height 43
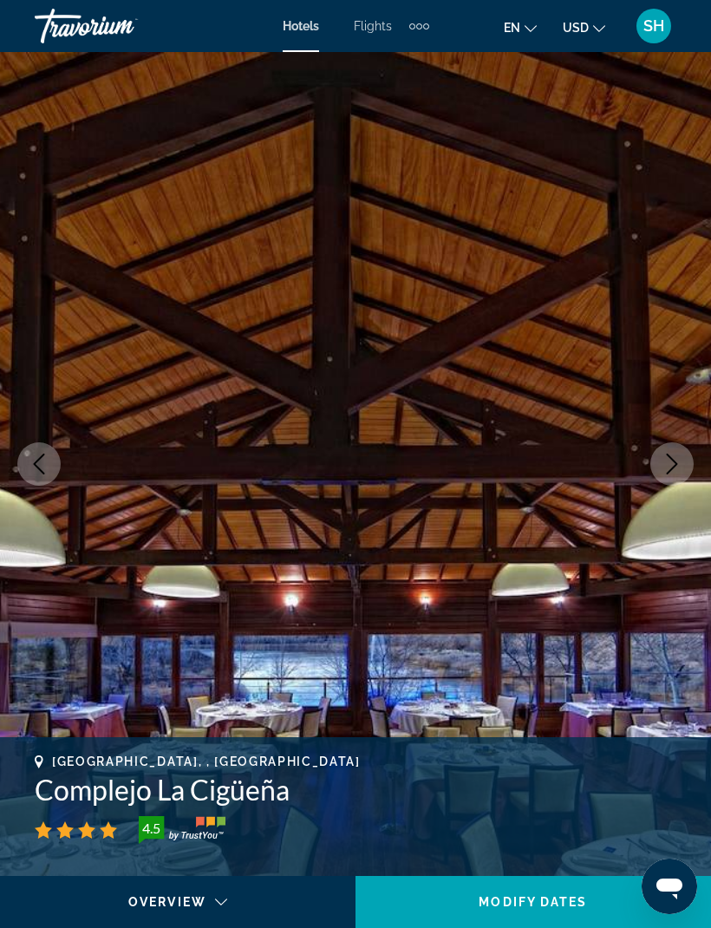
click at [680, 477] on button "Next image" at bounding box center [671, 463] width 43 height 43
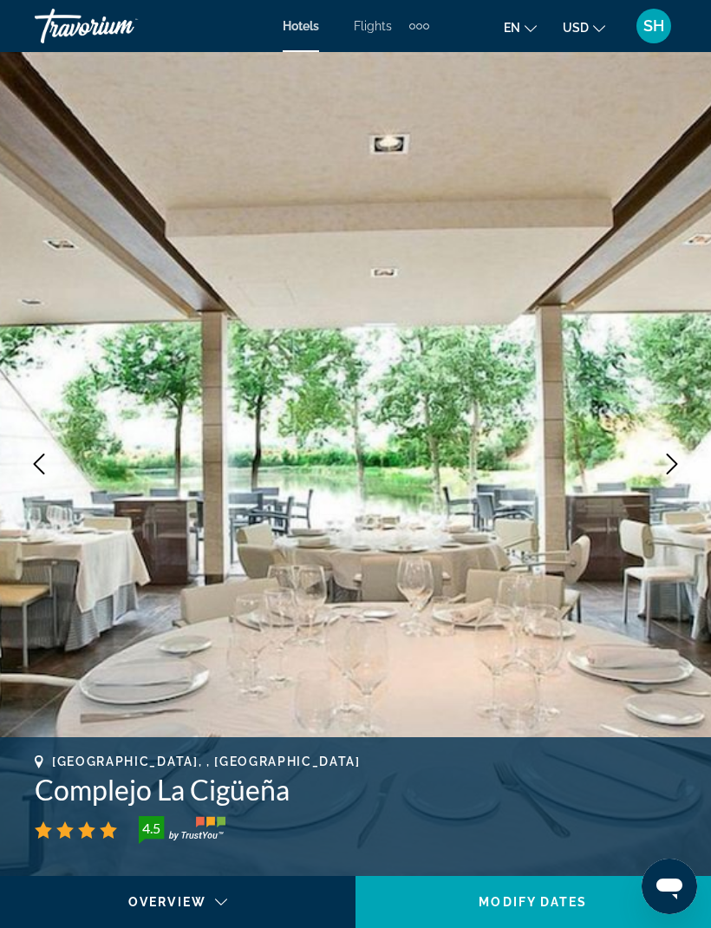
click at [667, 479] on button "Next image" at bounding box center [671, 463] width 43 height 43
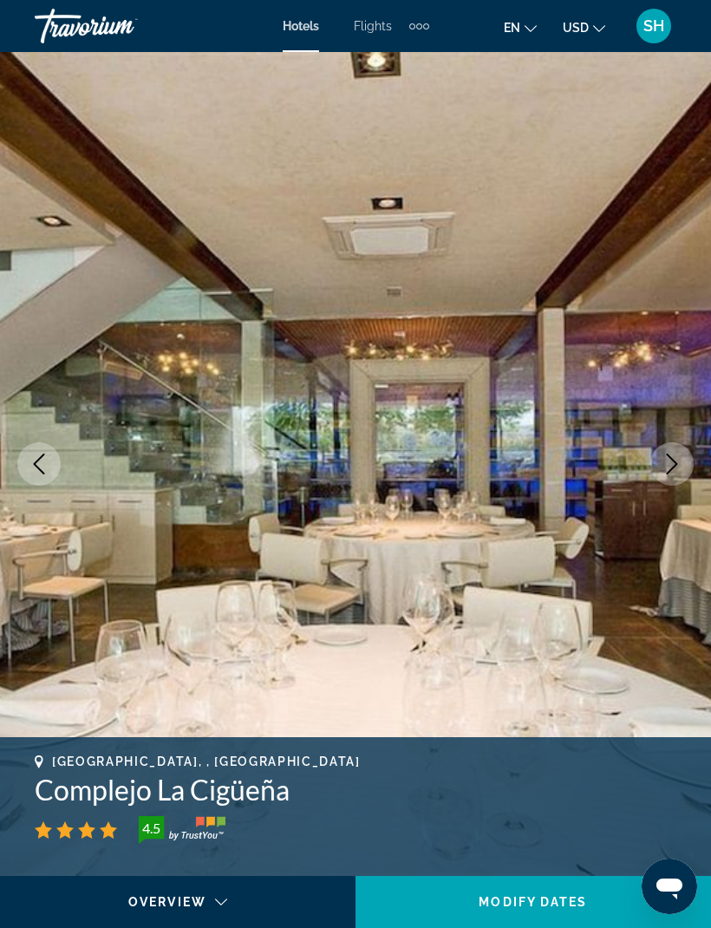
click at [677, 463] on icon "Next image" at bounding box center [671, 463] width 21 height 21
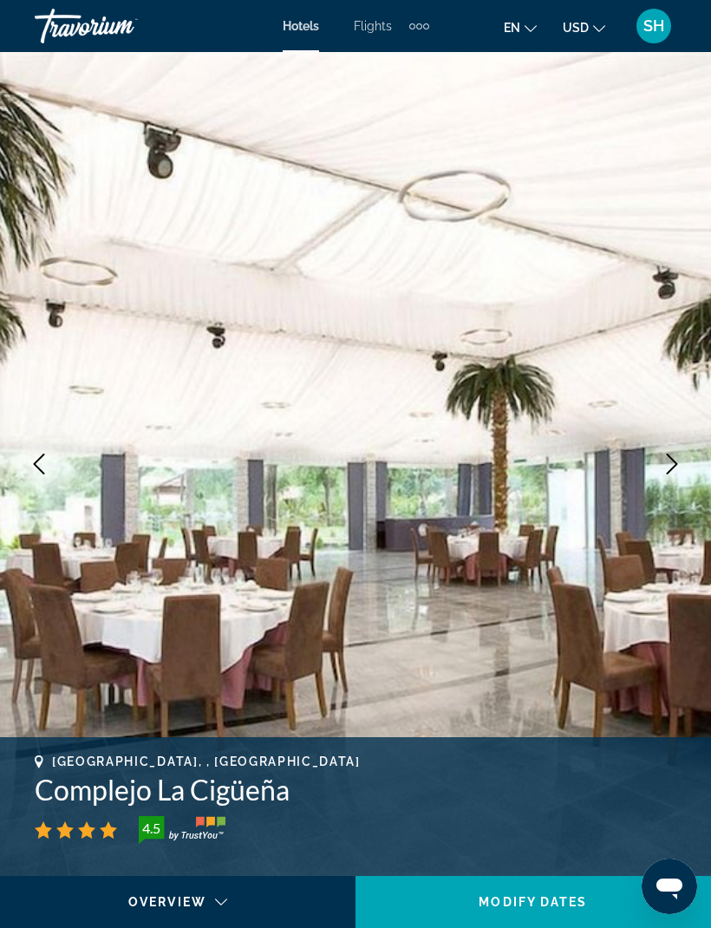
click at [663, 474] on button "Next image" at bounding box center [671, 463] width 43 height 43
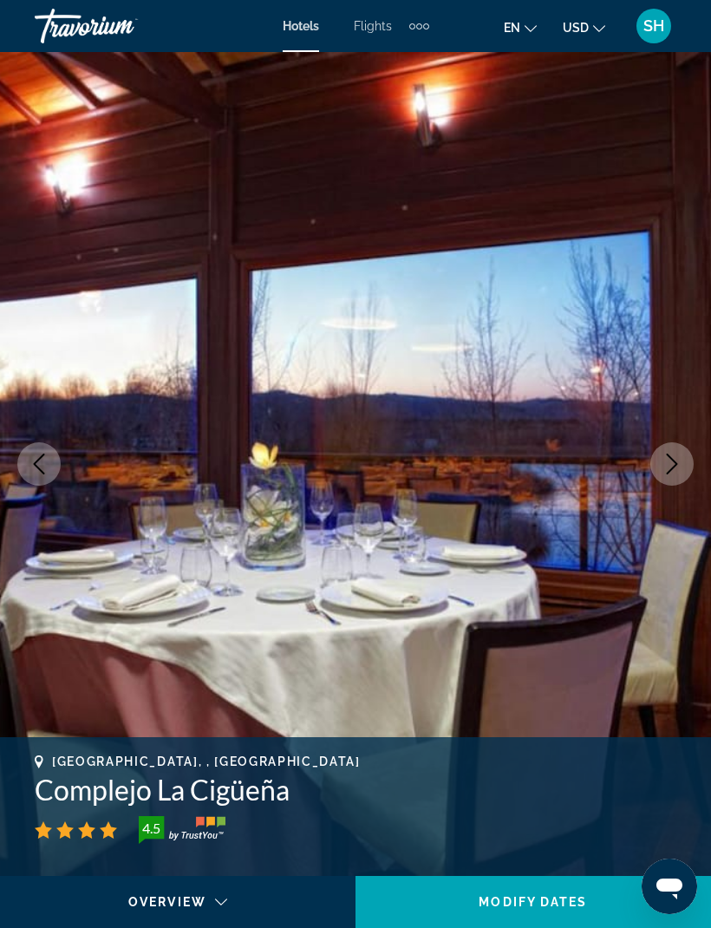
click at [666, 476] on button "Next image" at bounding box center [671, 463] width 43 height 43
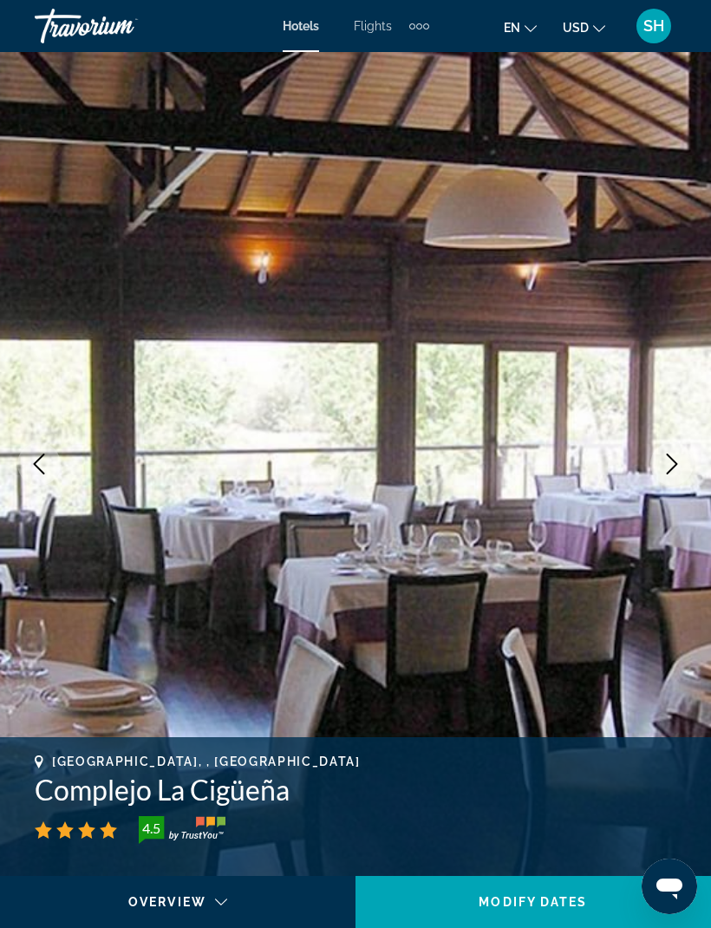
click at [674, 476] on button "Next image" at bounding box center [671, 463] width 43 height 43
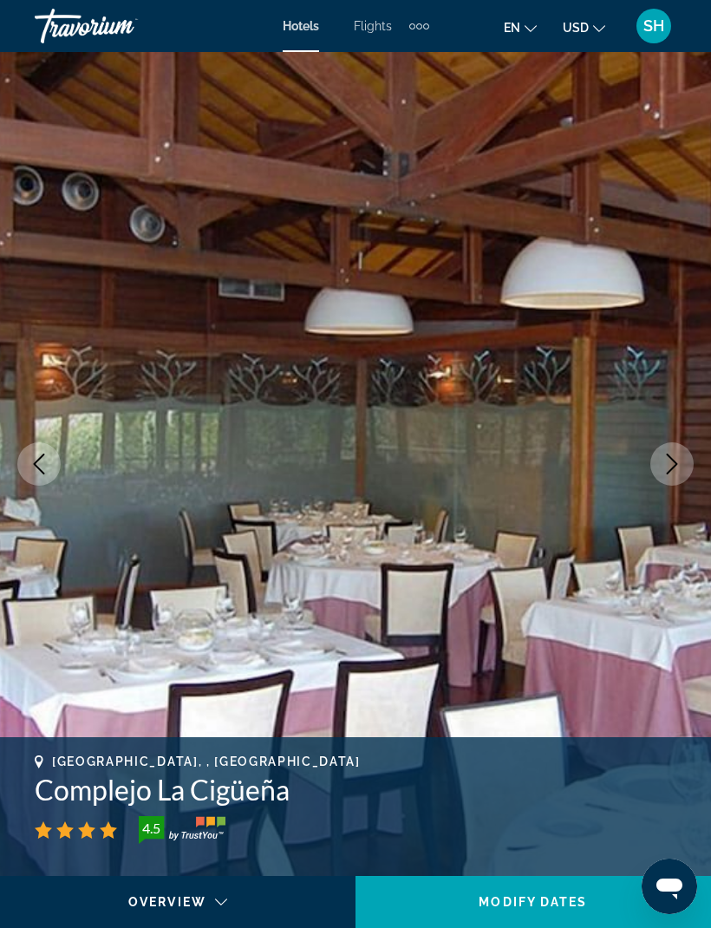
click at [680, 469] on icon "Next image" at bounding box center [671, 463] width 21 height 21
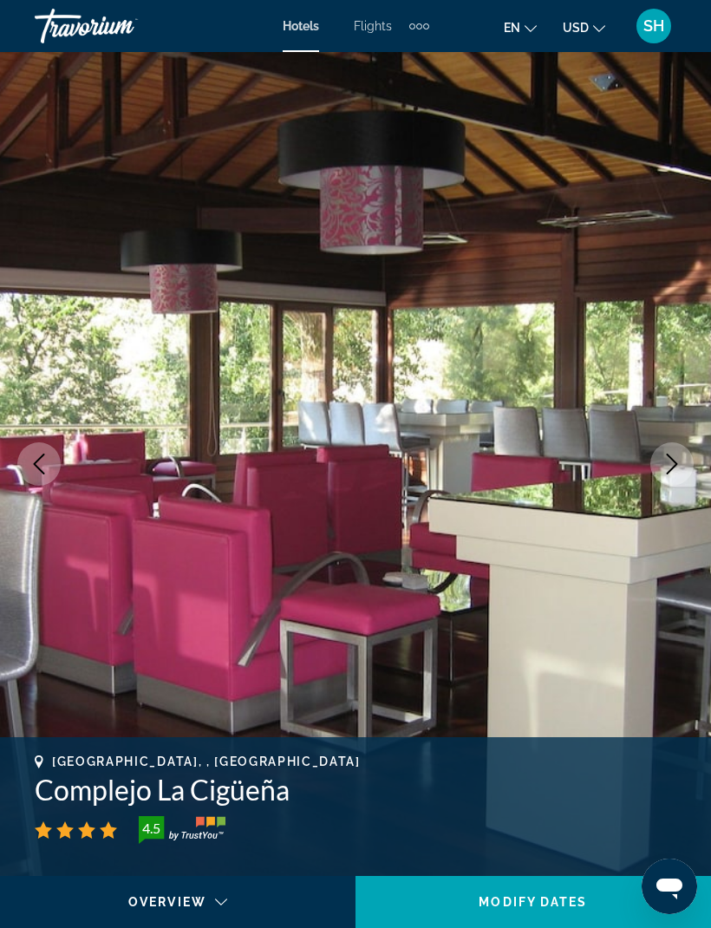
click at [674, 470] on icon "Next image" at bounding box center [671, 463] width 21 height 21
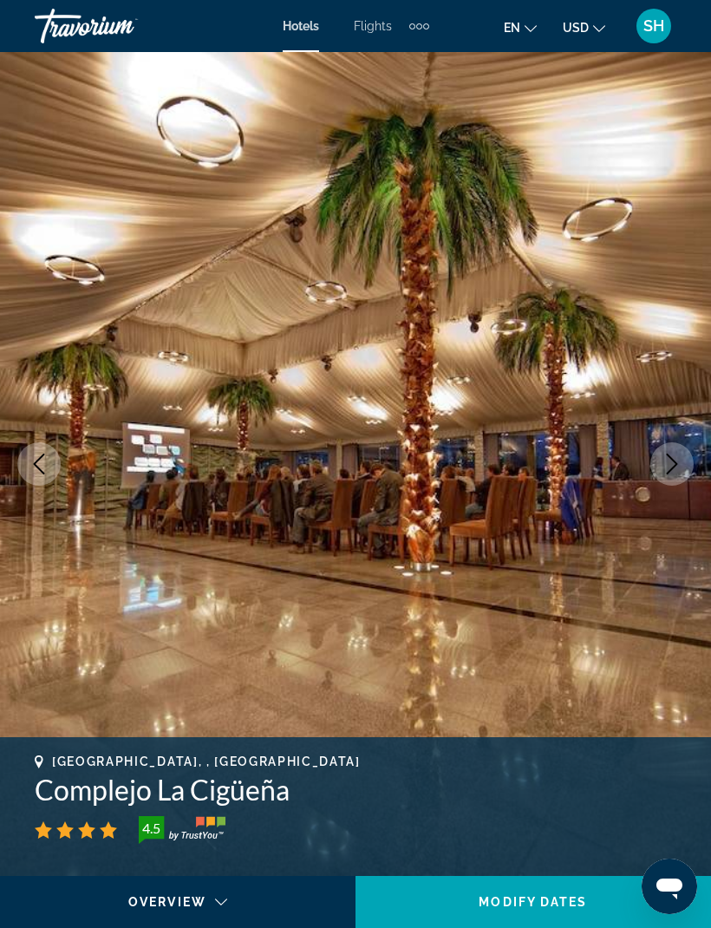
click at [695, 461] on img "Main content" at bounding box center [355, 464] width 711 height 824
click at [678, 453] on icon "Next image" at bounding box center [671, 463] width 21 height 21
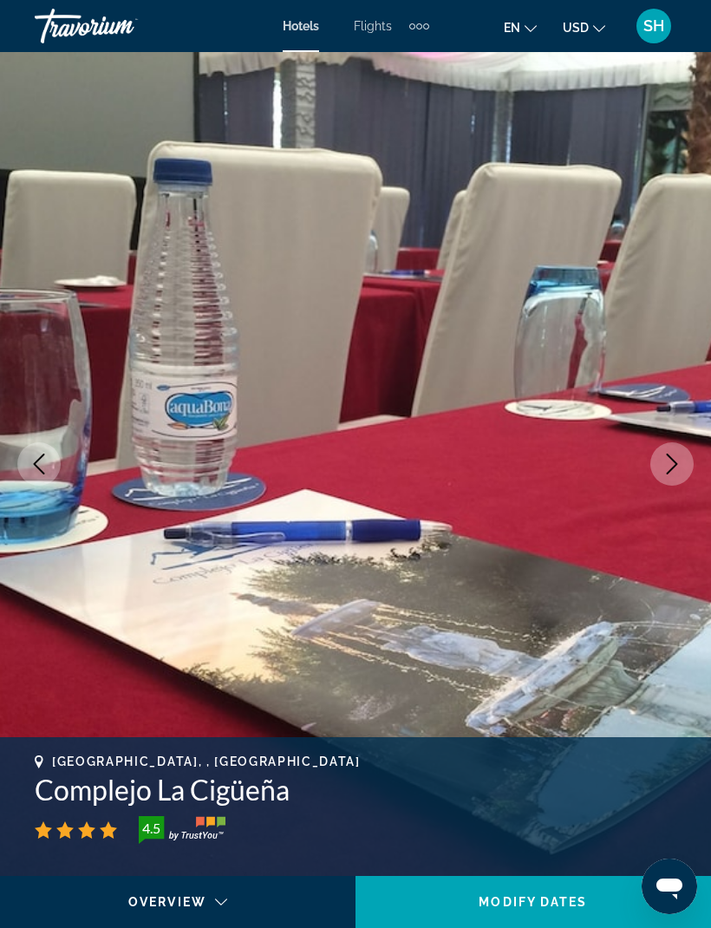
click at [641, 465] on img "Main content" at bounding box center [355, 464] width 711 height 824
click at [661, 478] on button "Next image" at bounding box center [671, 463] width 43 height 43
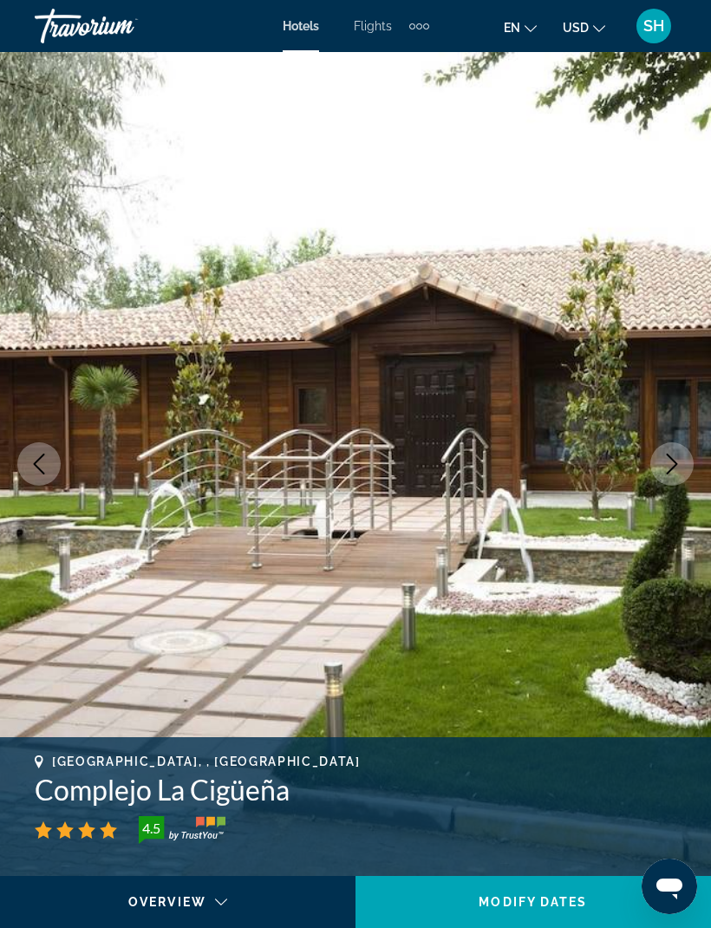
click at [668, 491] on img "Main content" at bounding box center [355, 464] width 711 height 824
click at [661, 470] on icon "Next image" at bounding box center [671, 463] width 21 height 21
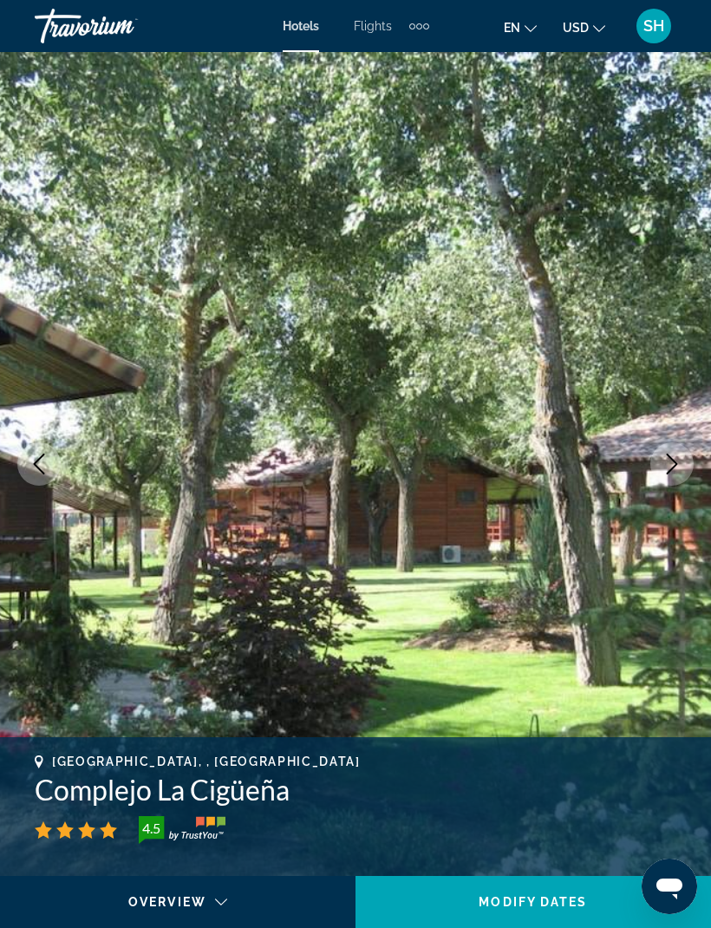
click at [661, 467] on button "Next image" at bounding box center [671, 463] width 43 height 43
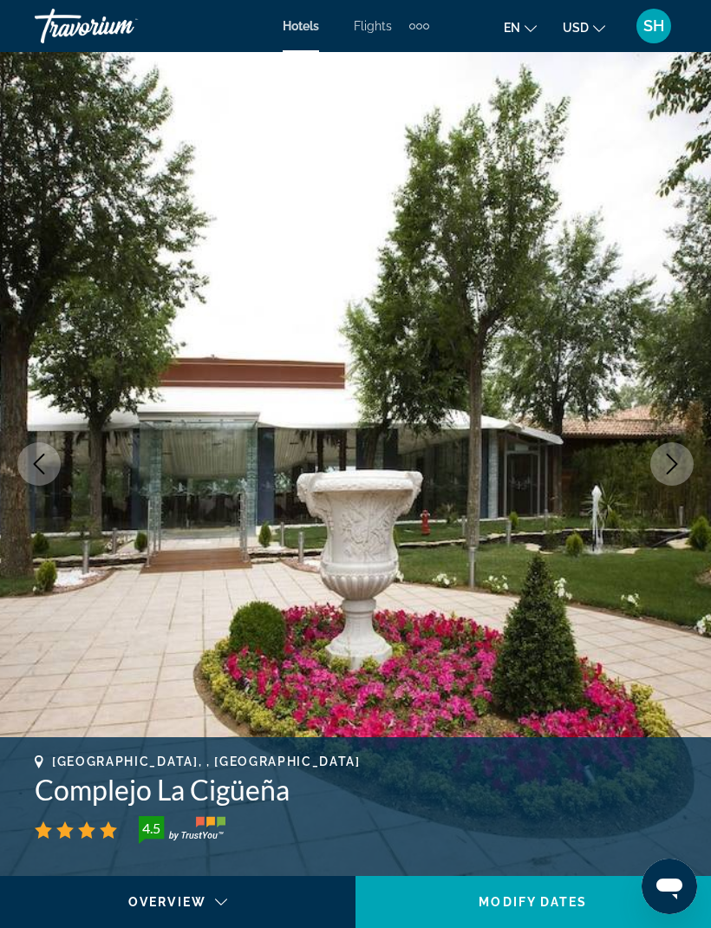
click at [662, 474] on button "Next image" at bounding box center [671, 463] width 43 height 43
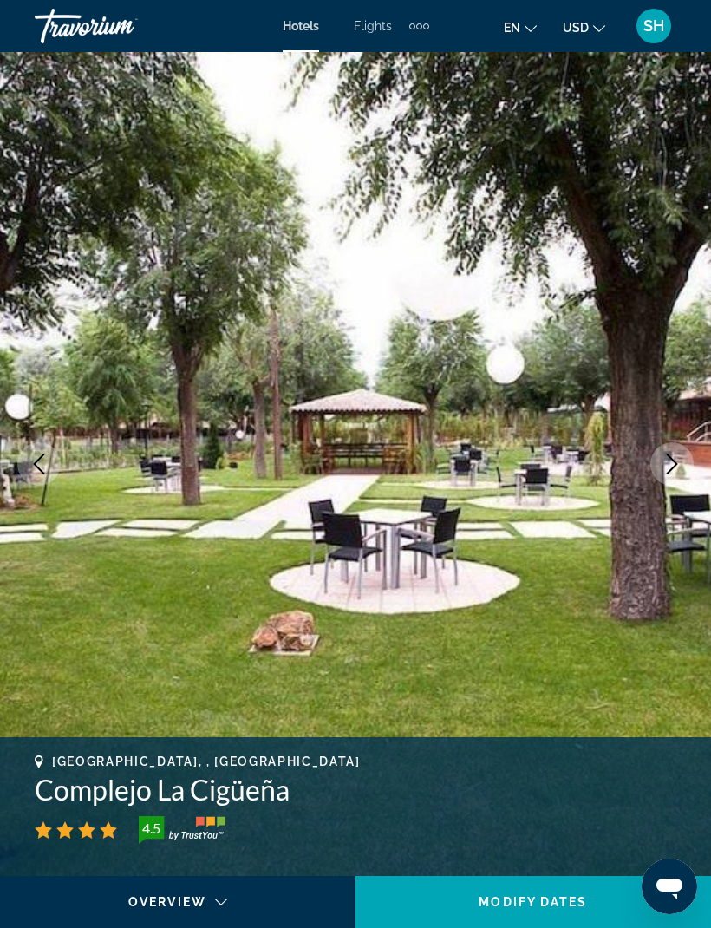
click at [655, 470] on button "Next image" at bounding box center [671, 463] width 43 height 43
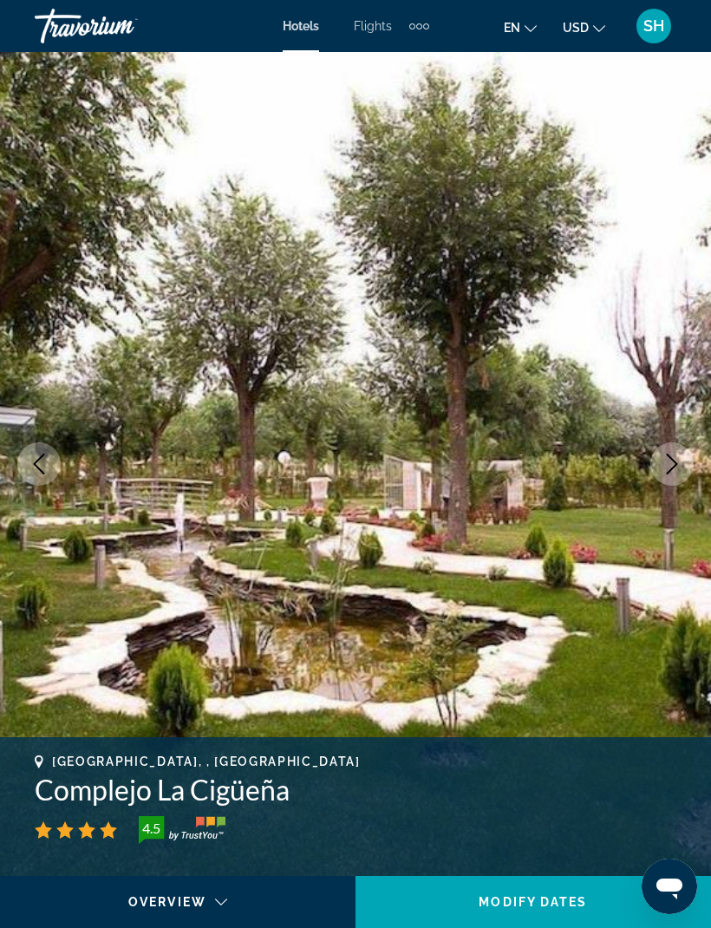
click at [647, 471] on img "Main content" at bounding box center [355, 464] width 711 height 824
click at [647, 463] on img "Main content" at bounding box center [355, 464] width 711 height 824
click at [666, 457] on icon "Next image" at bounding box center [671, 463] width 21 height 21
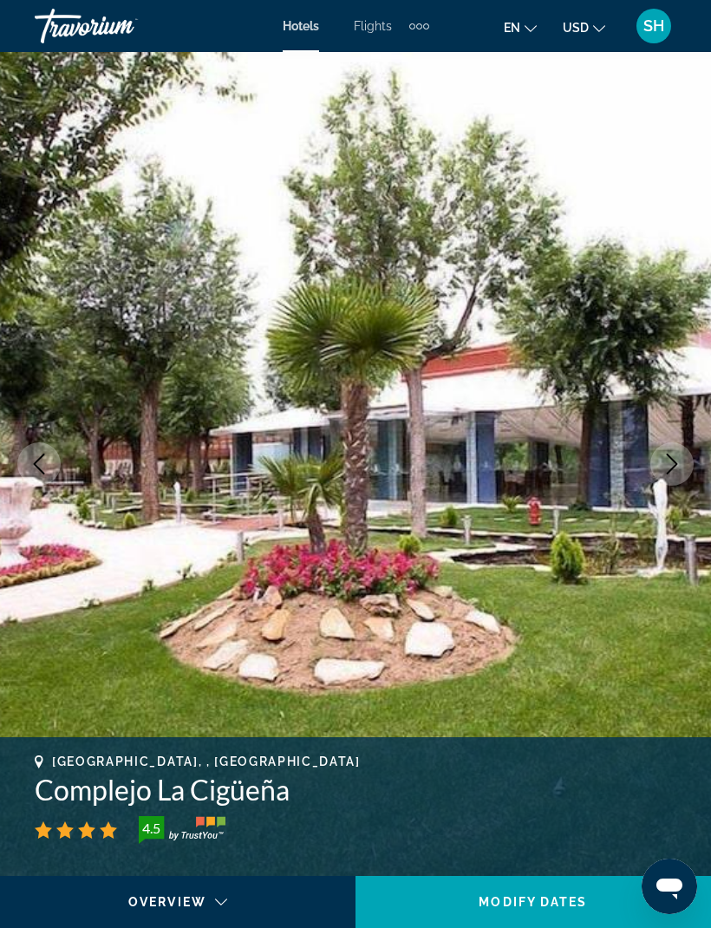
click at [674, 470] on icon "Next image" at bounding box center [671, 463] width 21 height 21
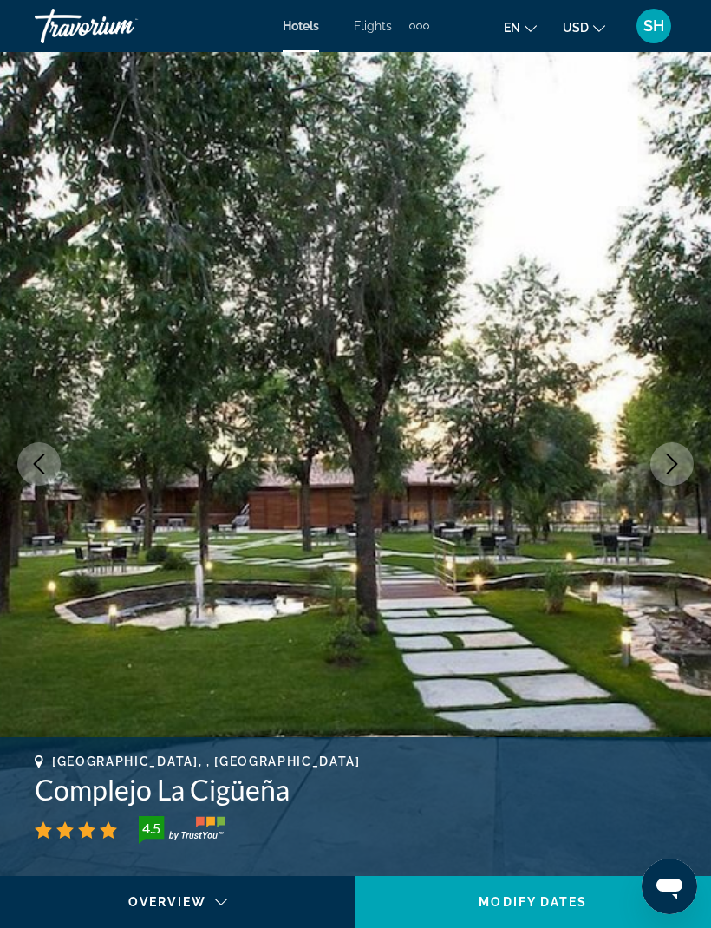
click at [672, 474] on button "Next image" at bounding box center [671, 463] width 43 height 43
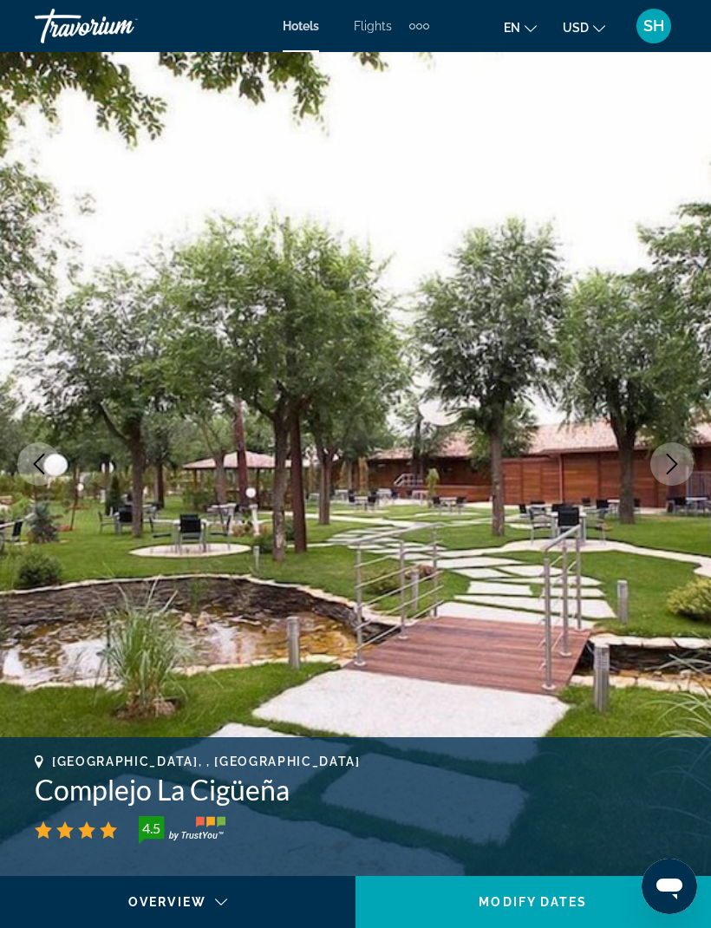
click at [701, 469] on img "Main content" at bounding box center [355, 464] width 711 height 824
click at [680, 464] on icon "Next image" at bounding box center [671, 463] width 21 height 21
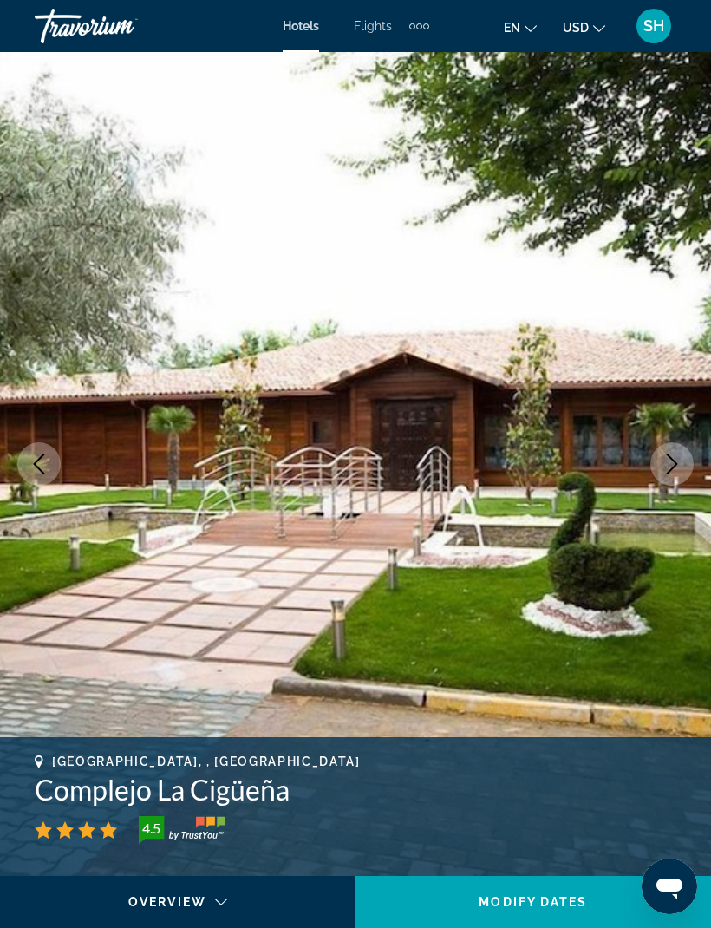
click at [673, 466] on icon "Next image" at bounding box center [671, 463] width 21 height 21
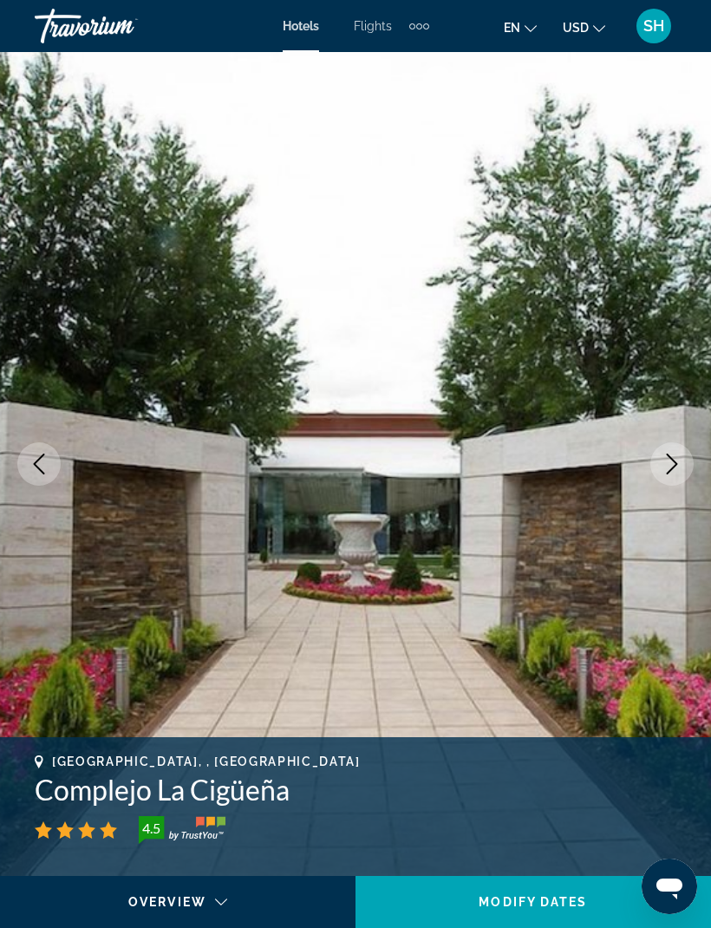
click at [681, 455] on icon "Next image" at bounding box center [671, 463] width 21 height 21
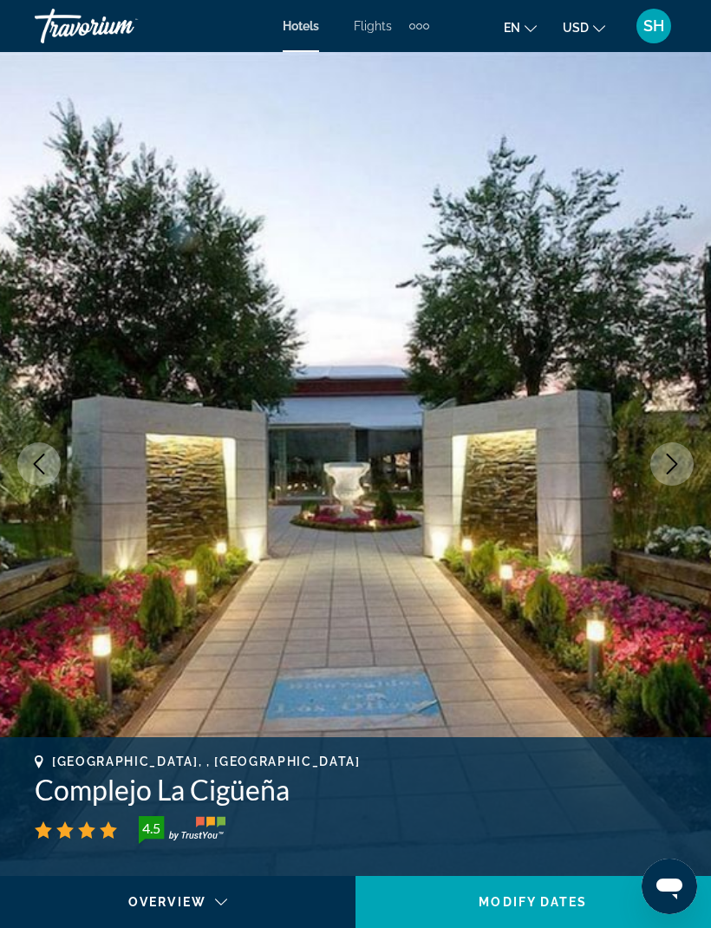
click at [686, 471] on button "Next image" at bounding box center [671, 463] width 43 height 43
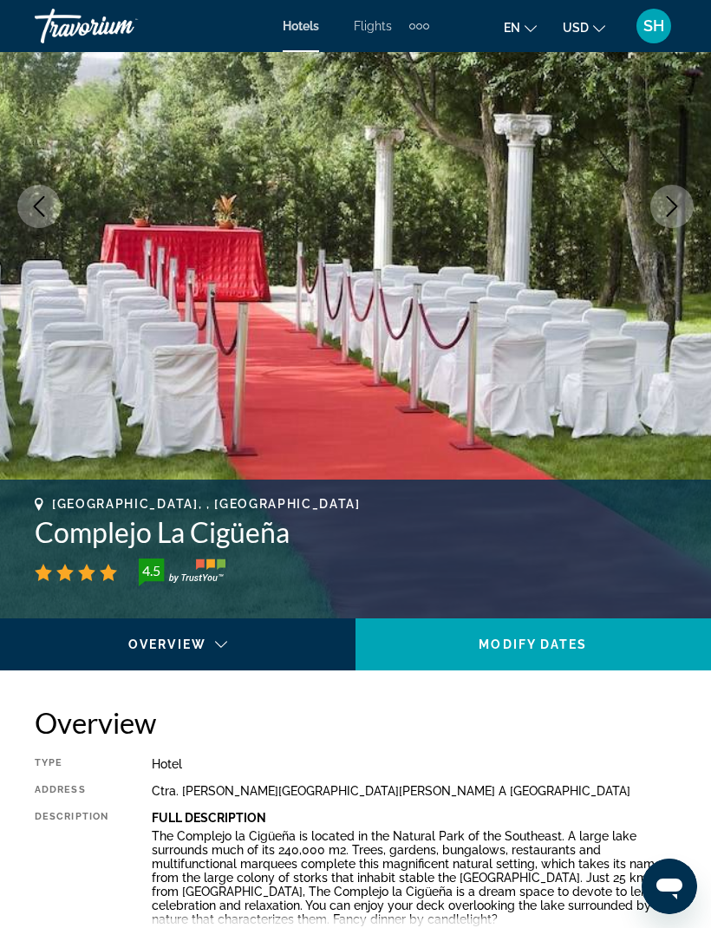
scroll to position [271, 0]
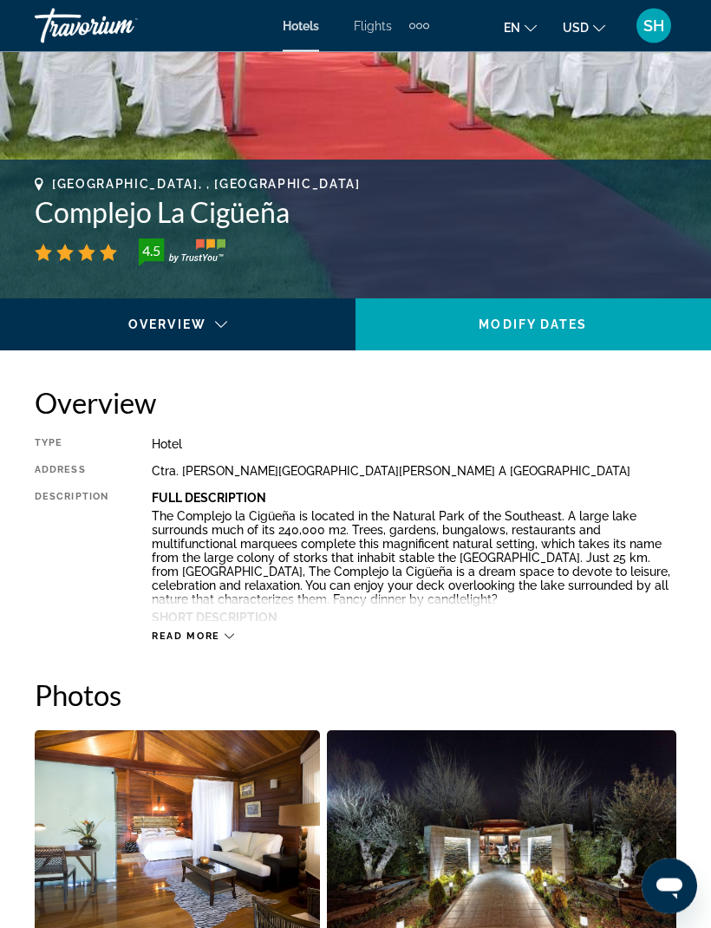
click at [198, 641] on span "Read more" at bounding box center [186, 636] width 68 height 11
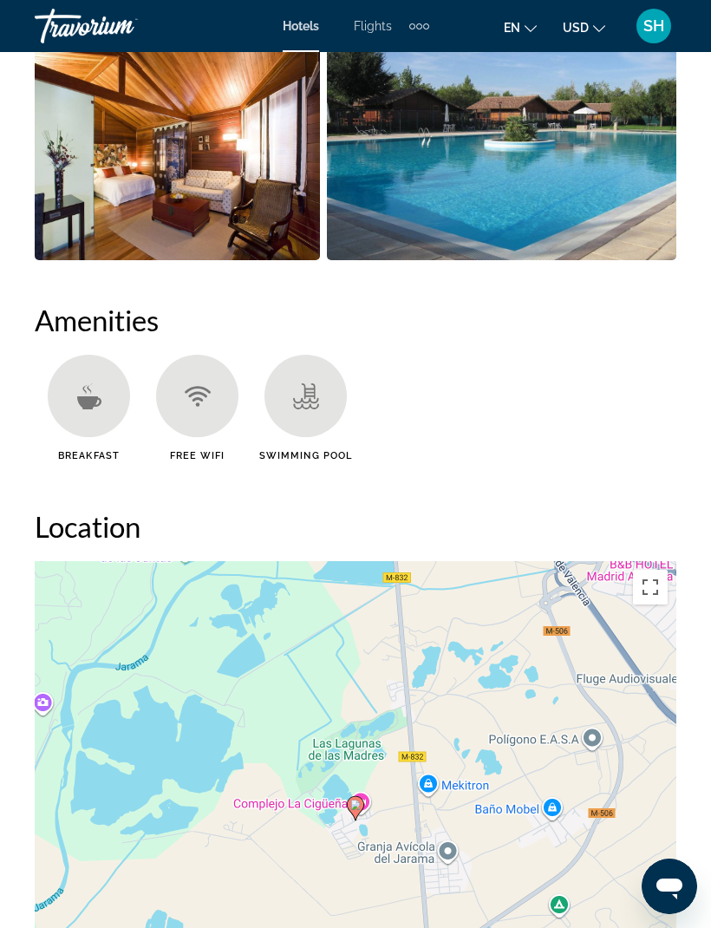
scroll to position [2189, 0]
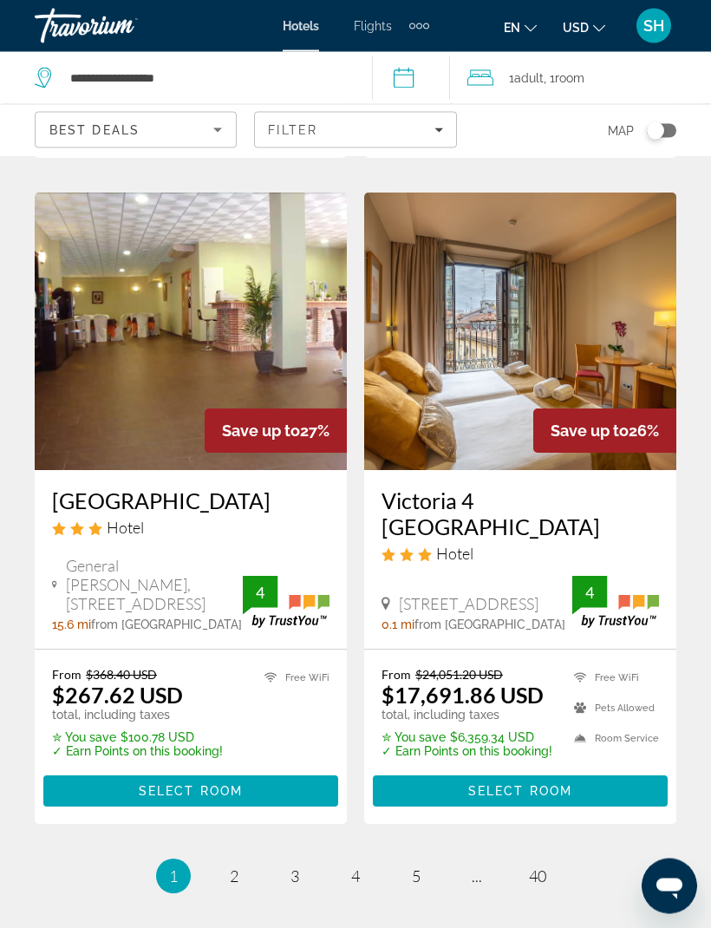
scroll to position [3405, 0]
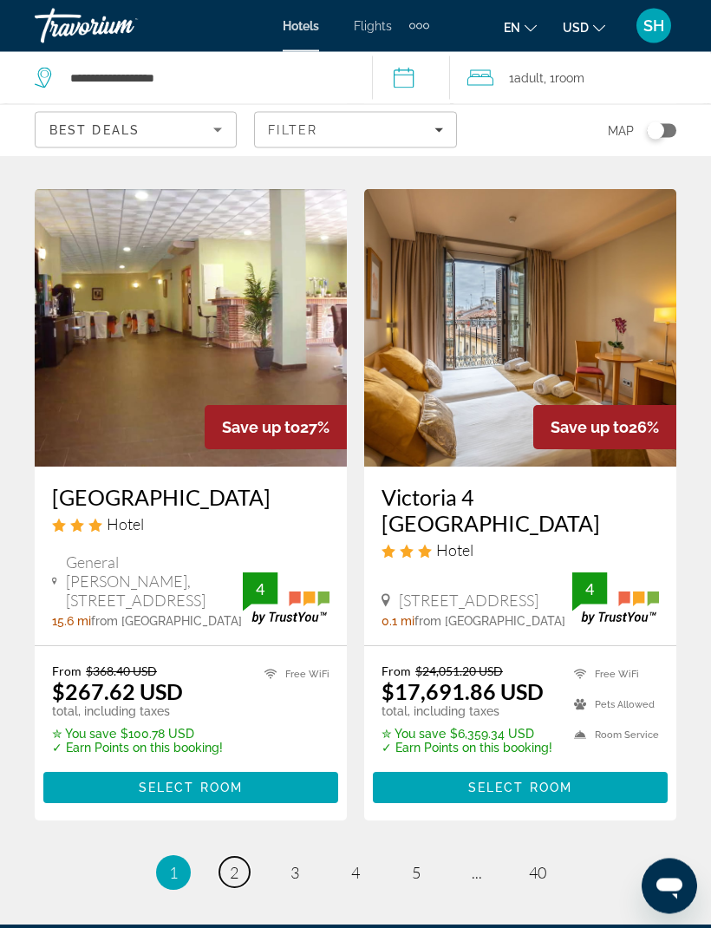
click at [244, 857] on link "page 2" at bounding box center [234, 872] width 30 height 30
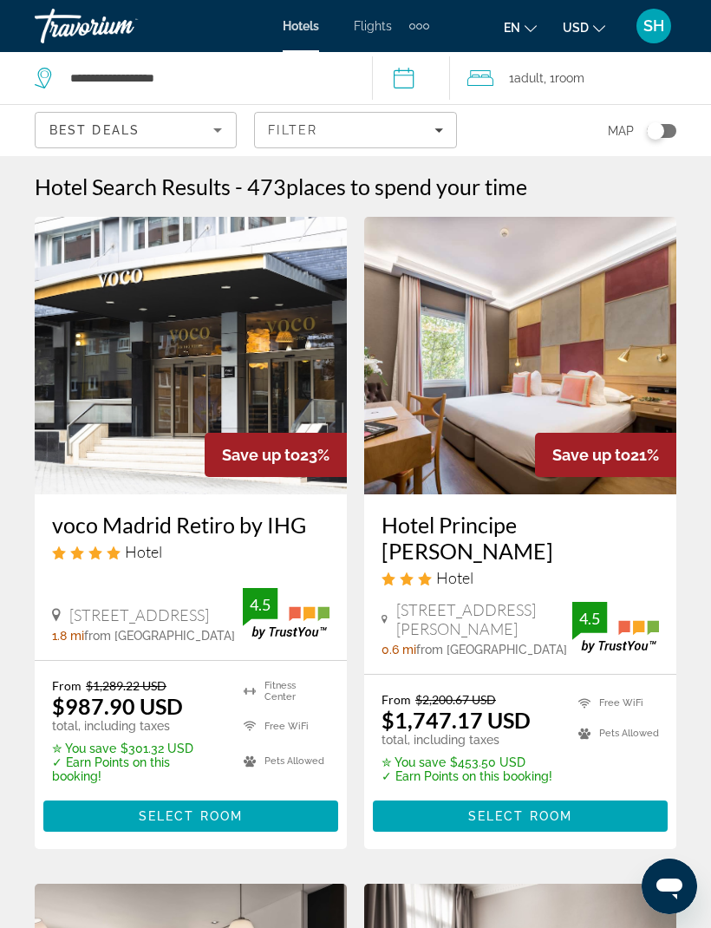
click at [440, 127] on icon "Filters" at bounding box center [438, 130] width 9 height 9
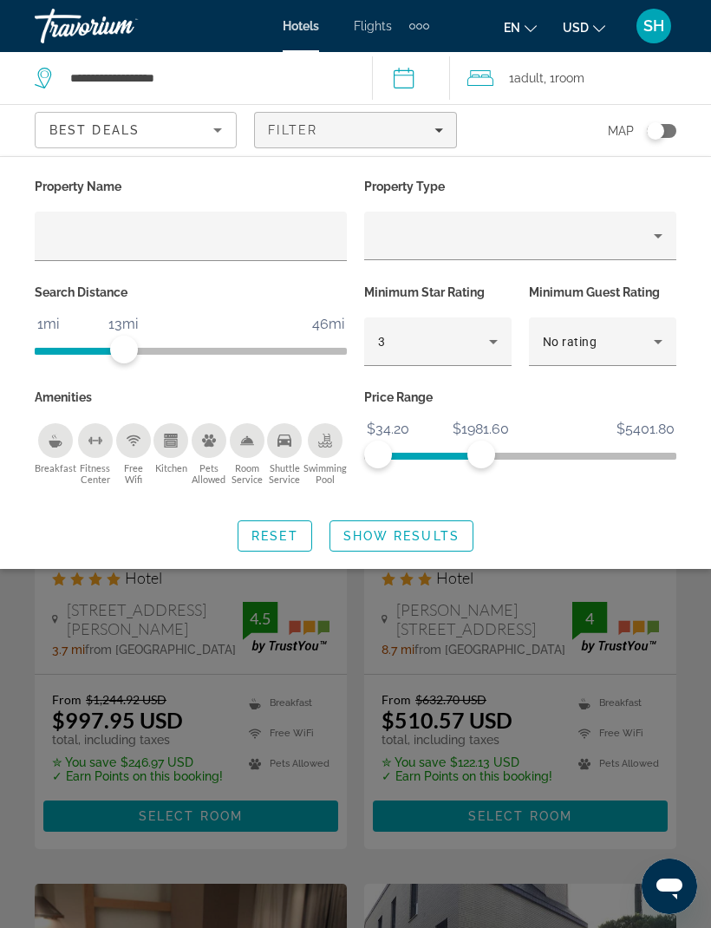
click at [419, 542] on span "Search widget" at bounding box center [401, 536] width 142 height 42
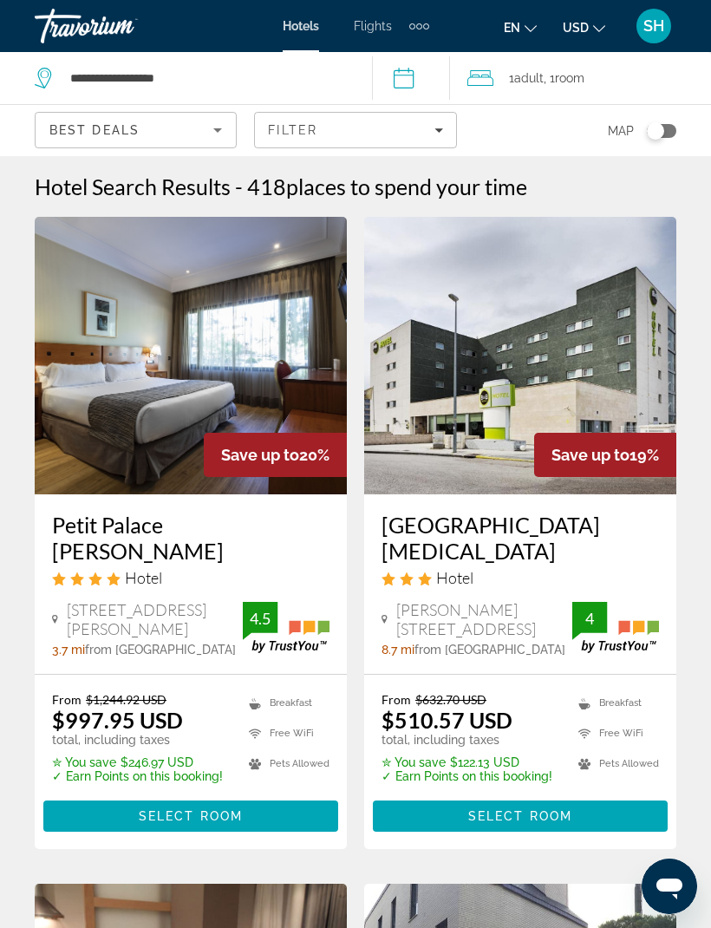
click at [118, 749] on div "From $1,244.92 USD $997.95 USD total, including taxes ✮ You save $246.97 USD ✓ …" at bounding box center [137, 737] width 171 height 91
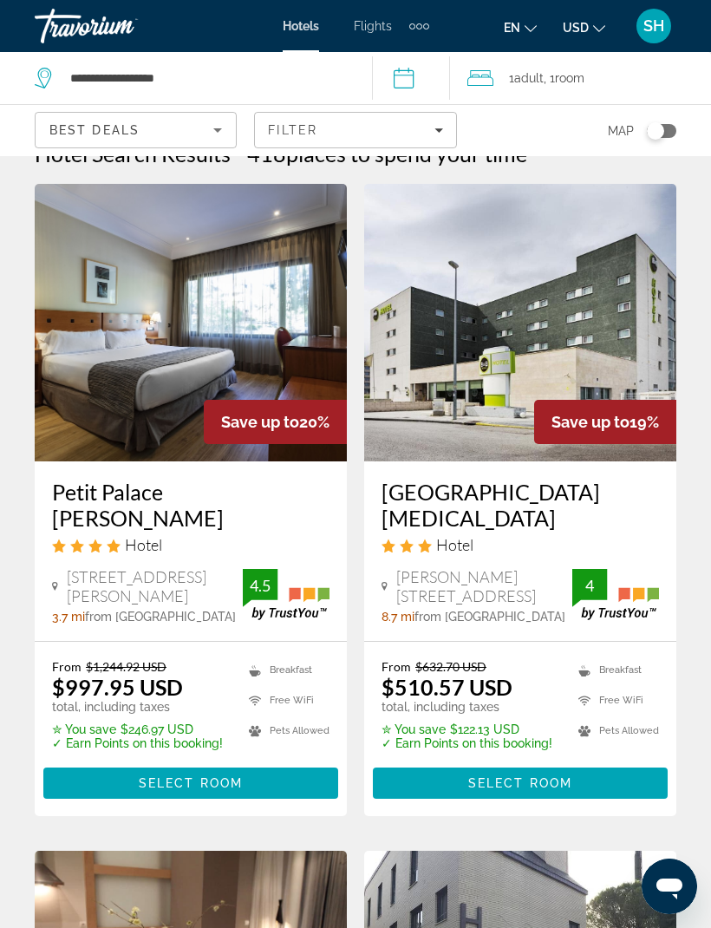
scroll to position [58, 0]
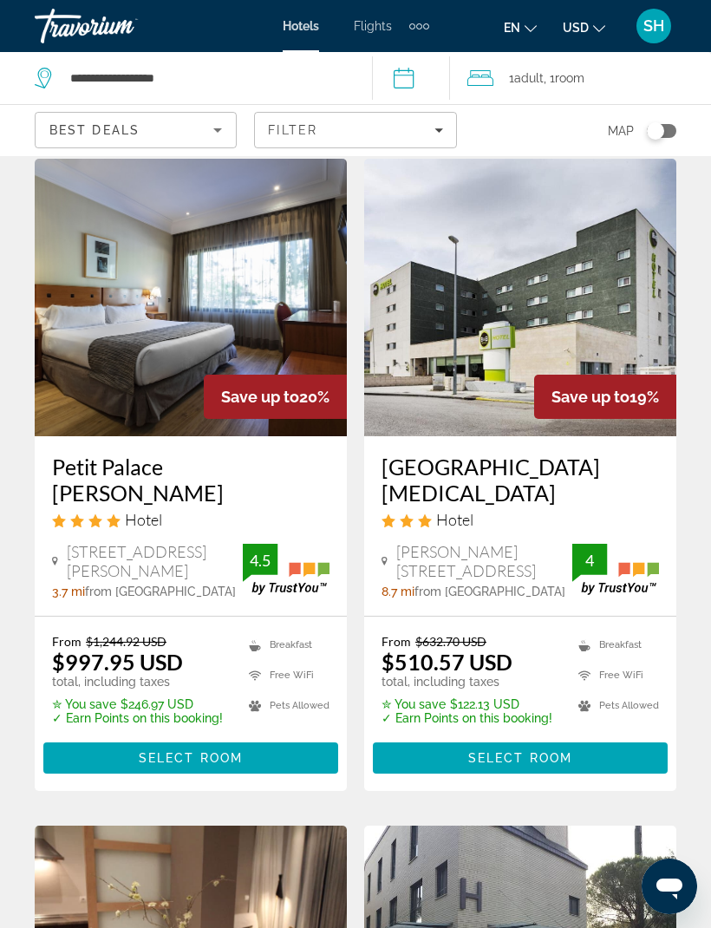
click at [166, 635] on del "$1,244.92 USD" at bounding box center [126, 641] width 81 height 15
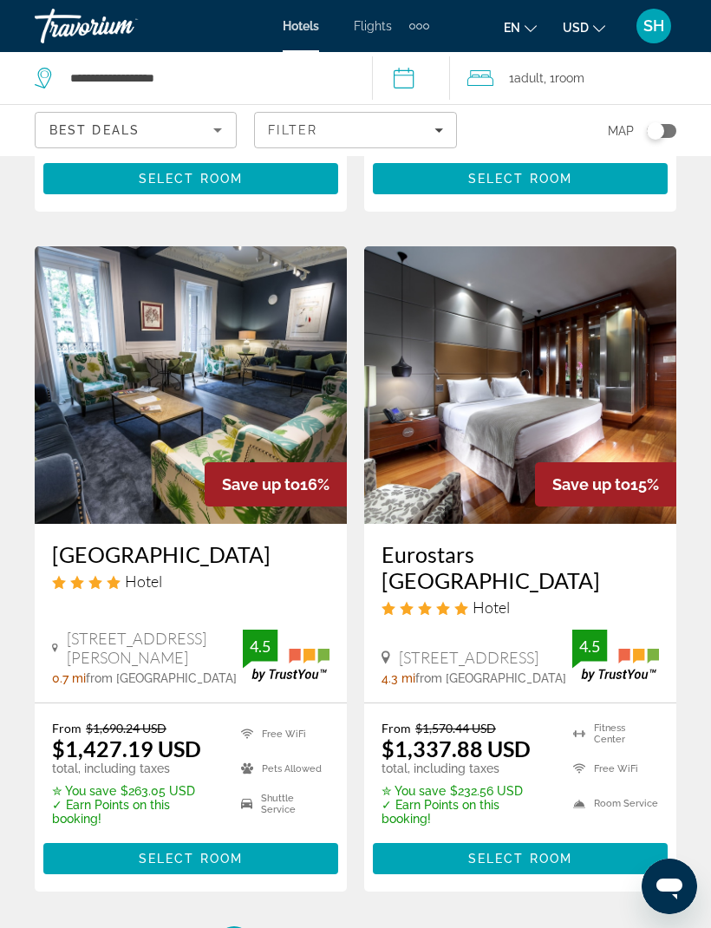
scroll to position [3291, 0]
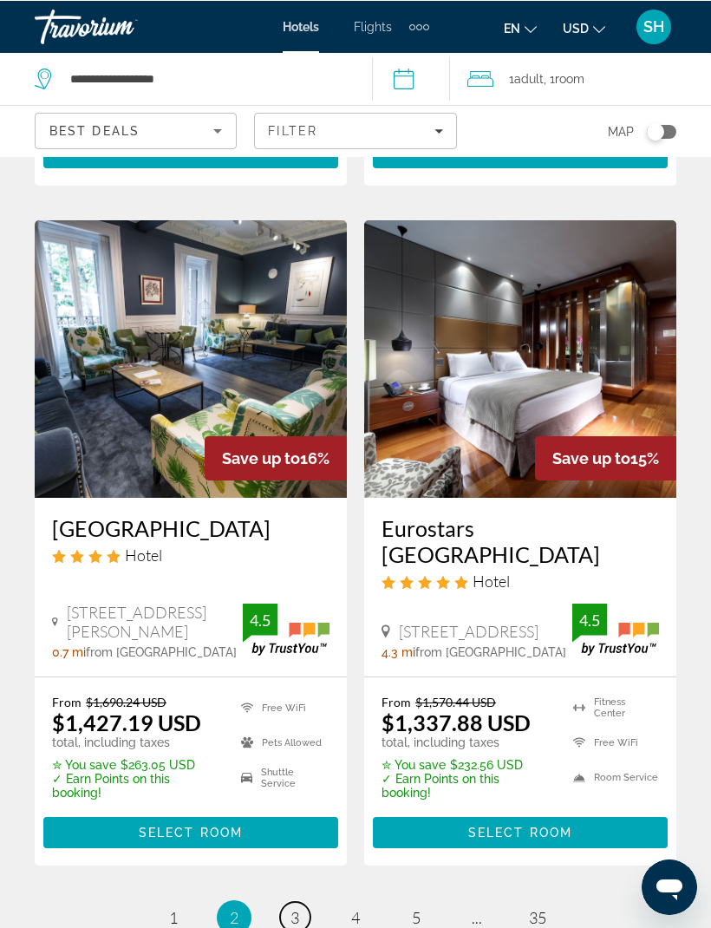
click at [306, 901] on link "page 3" at bounding box center [295, 916] width 30 height 30
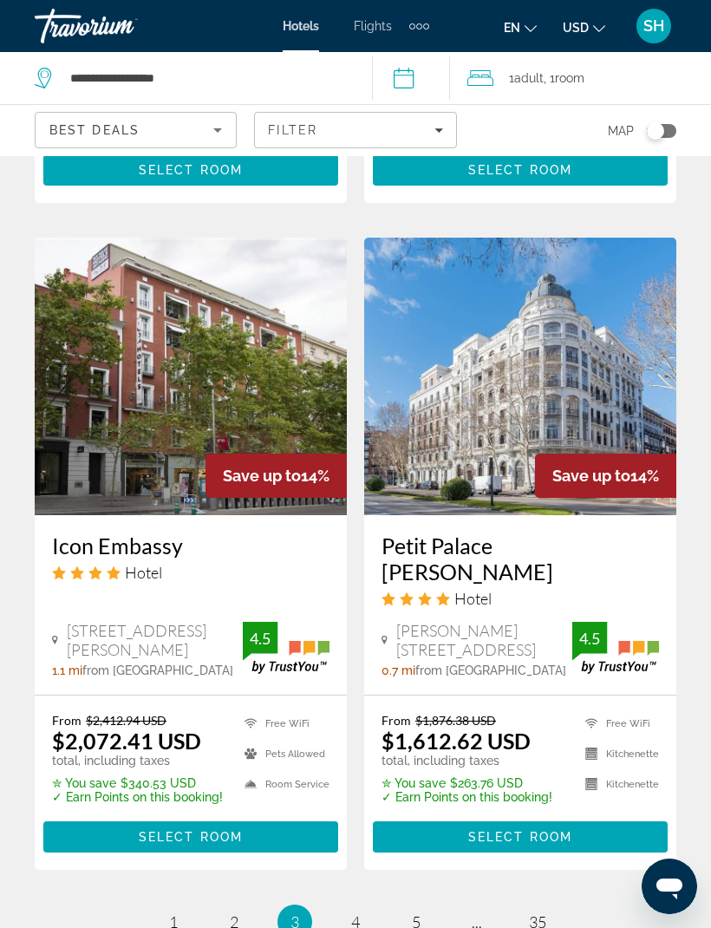
scroll to position [3402, 0]
click at [355, 913] on span "4" at bounding box center [355, 922] width 9 height 19
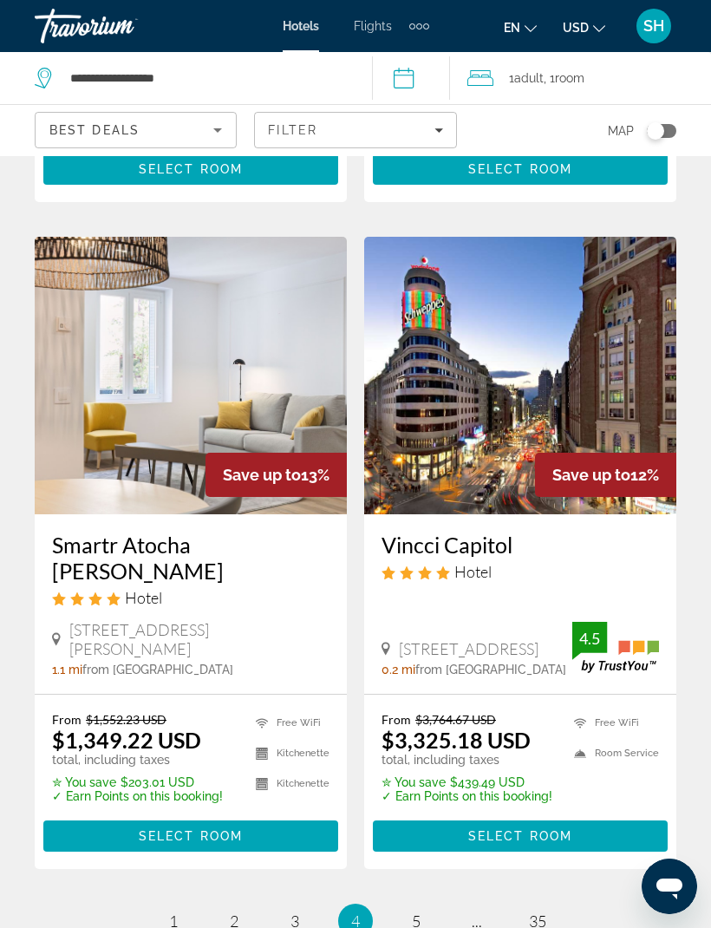
scroll to position [3376, 0]
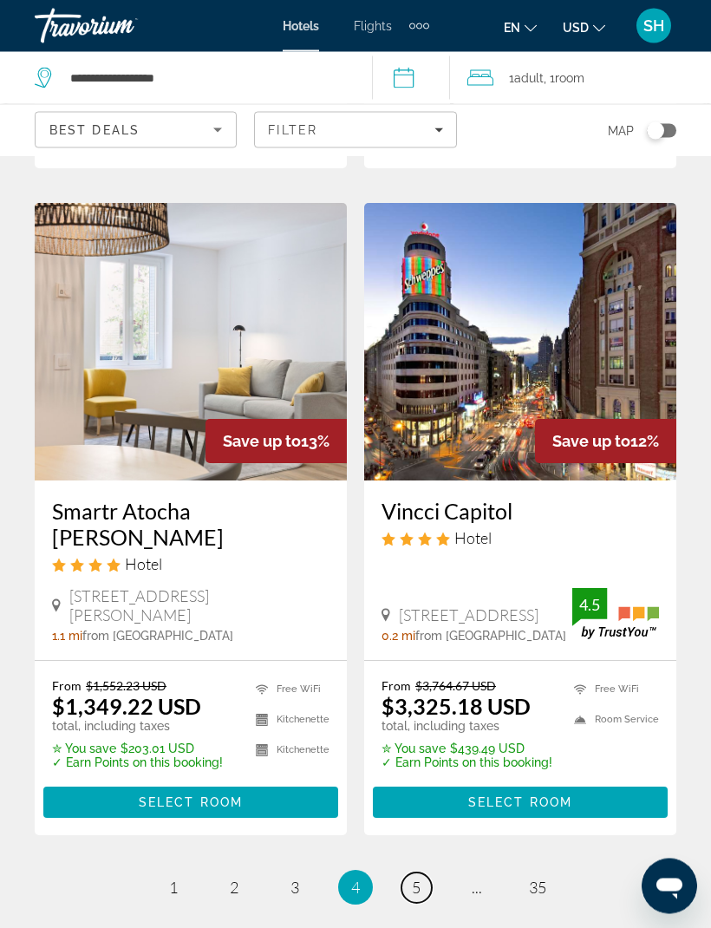
click at [414, 873] on link "page 5" at bounding box center [416, 888] width 30 height 30
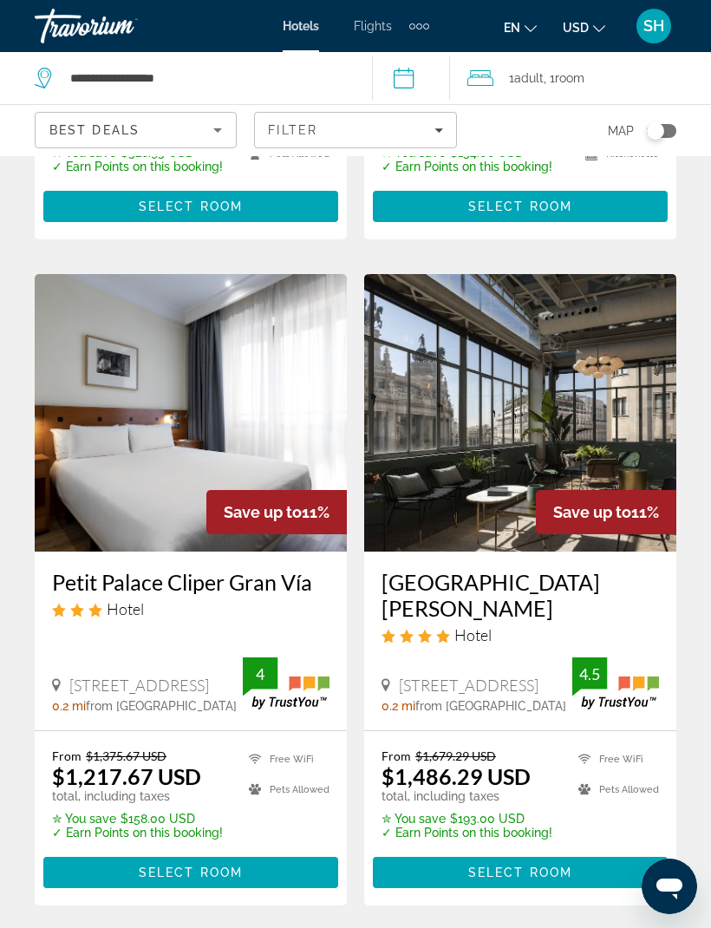
scroll to position [3495, 0]
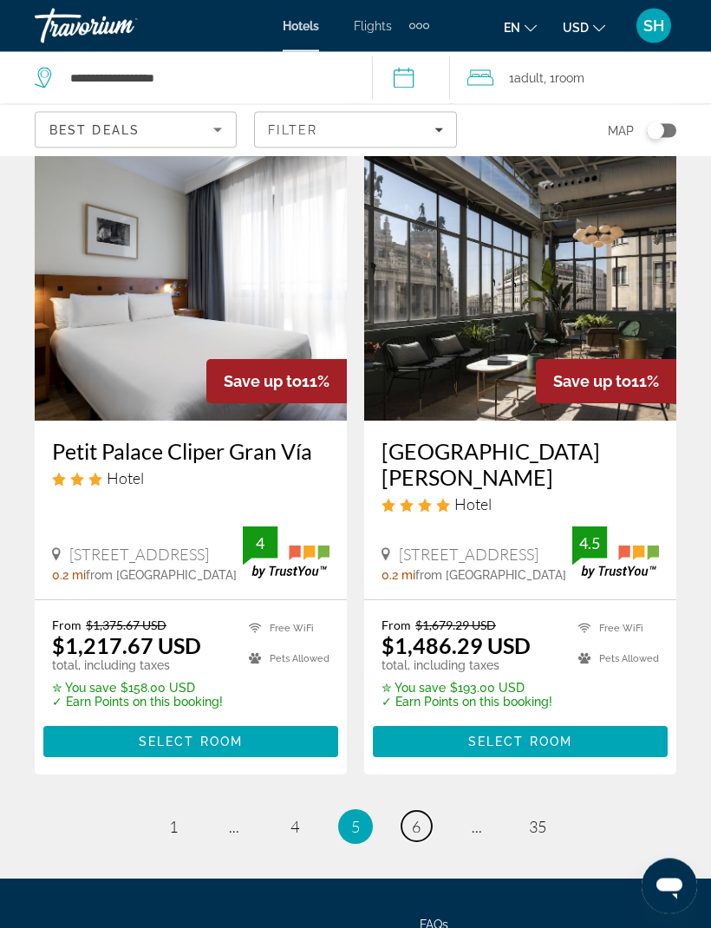
click at [422, 811] on link "page 6" at bounding box center [416, 826] width 30 height 30
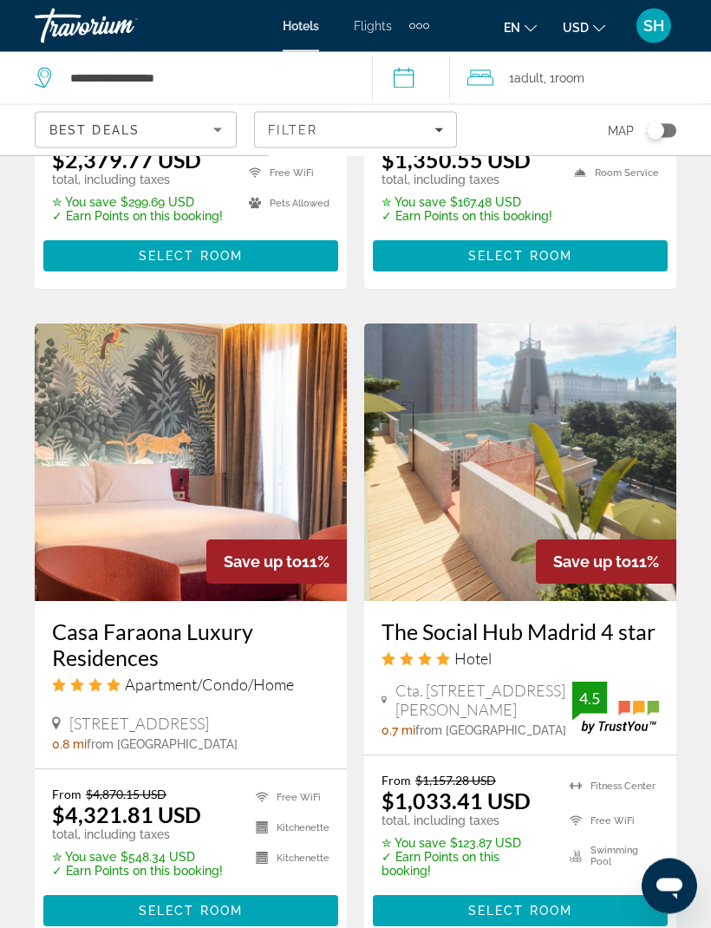
scroll to position [3258, 0]
